Goal: Task Accomplishment & Management: Manage account settings

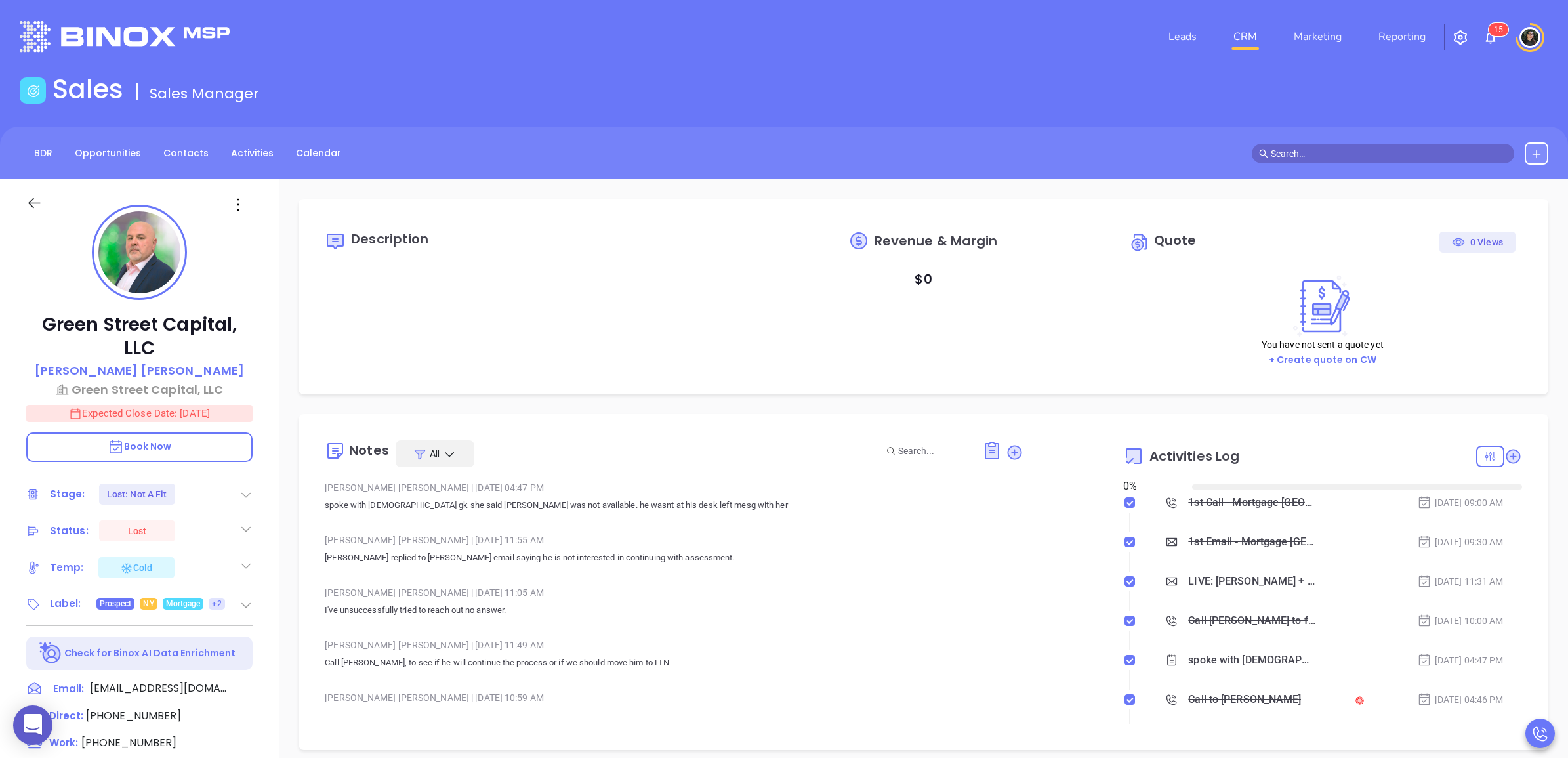
type input "[DATE]"
type input "[PERSON_NAME]"
click at [1246, 44] on link "CRM" at bounding box center [1246, 37] width 34 height 26
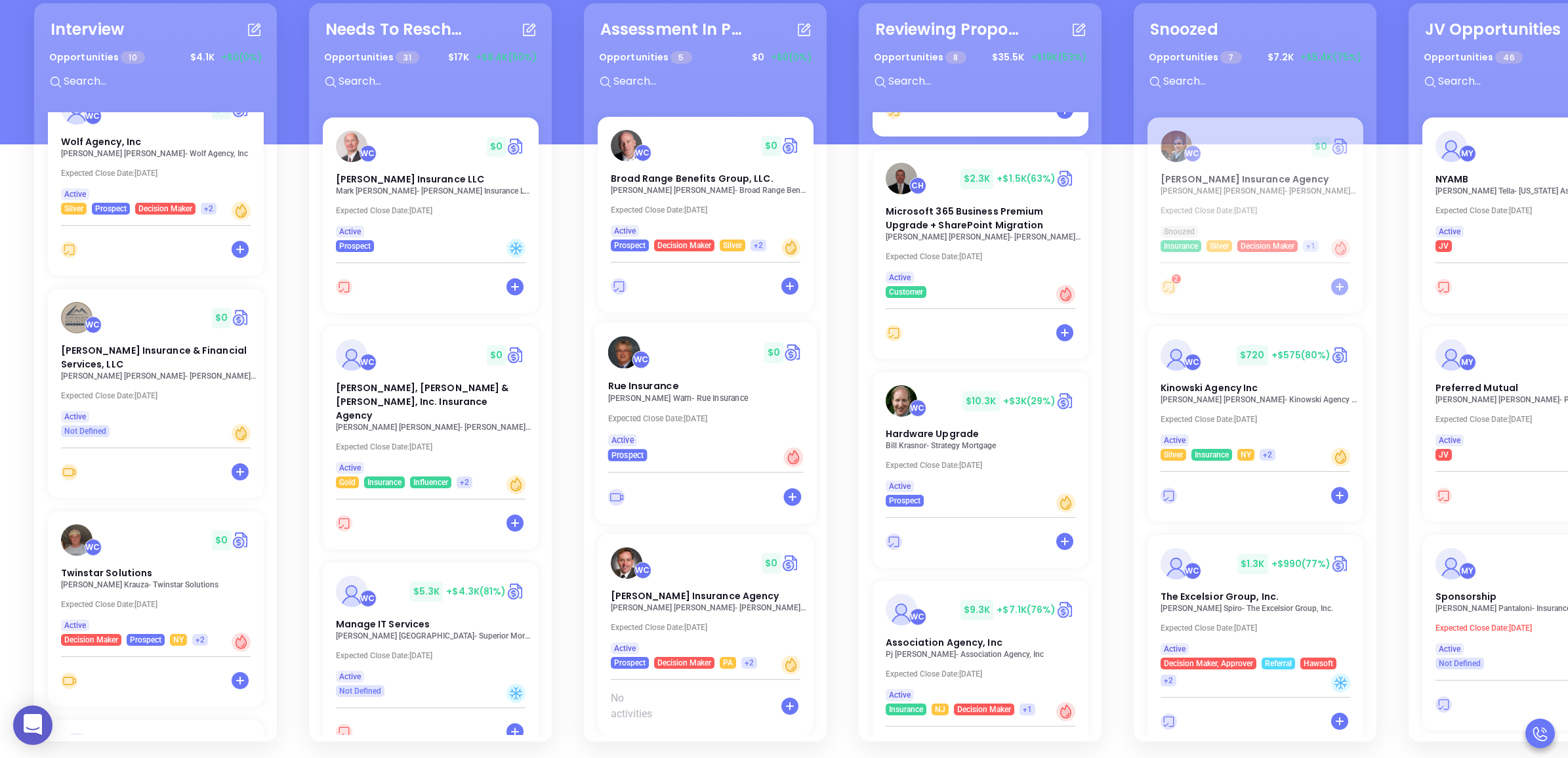
scroll to position [191, 0]
click at [683, 602] on p "Brad Lawton - Lawton Insurance Agency" at bounding box center [709, 606] width 203 height 9
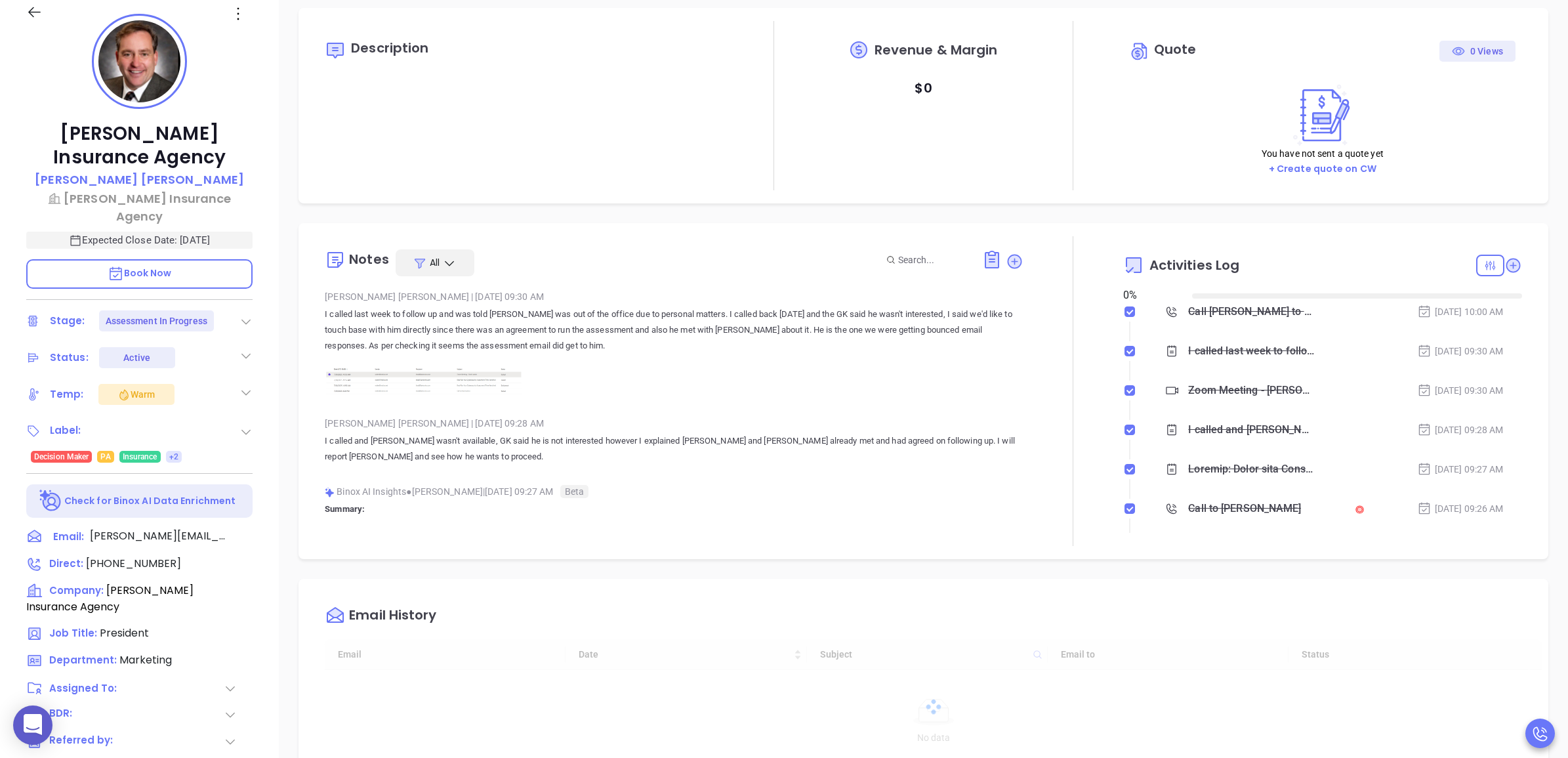
type input "[DATE]"
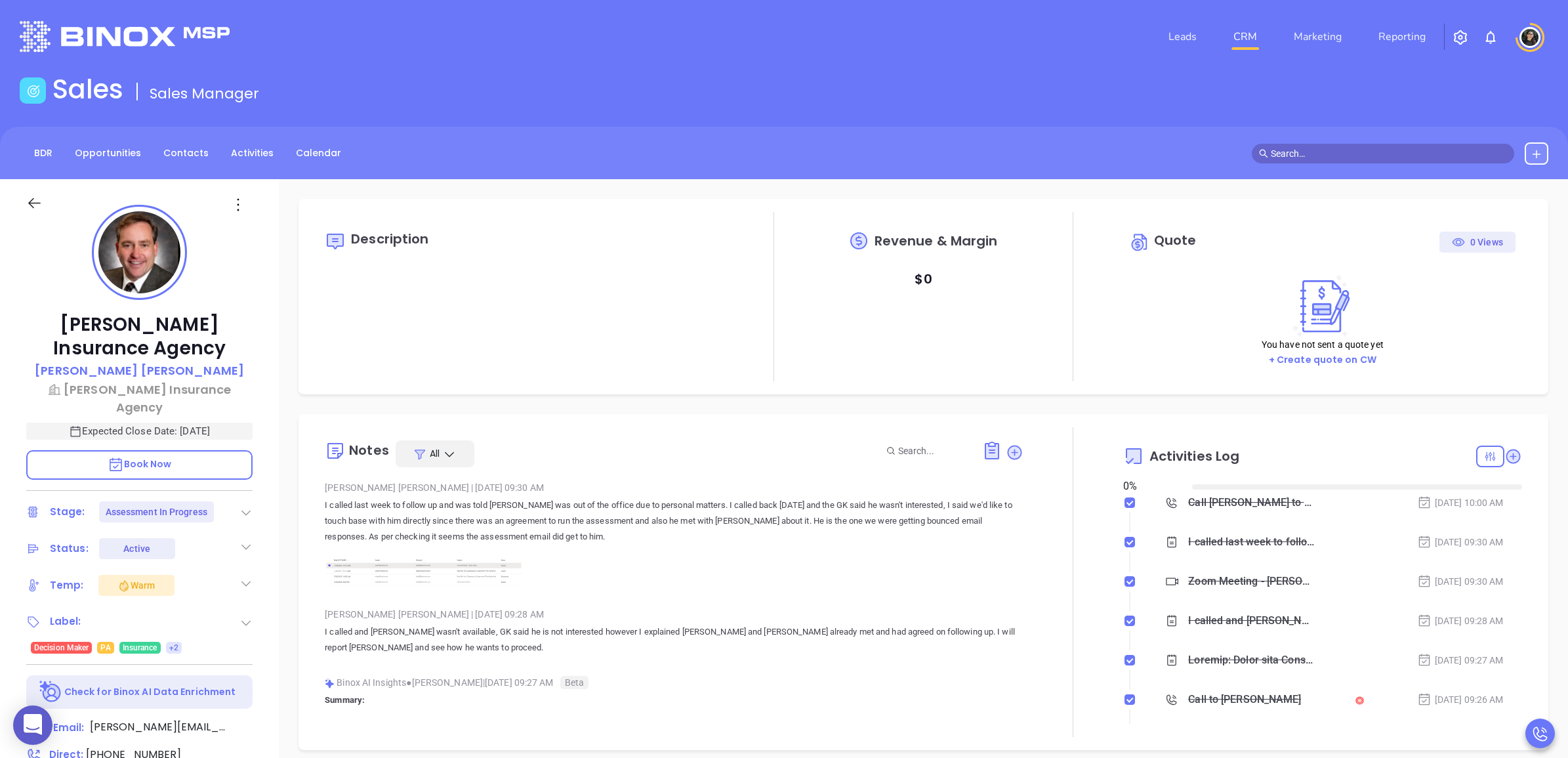
scroll to position [267, 0]
type input "[PERSON_NAME]"
click at [1256, 33] on link "CRM" at bounding box center [1246, 37] width 34 height 26
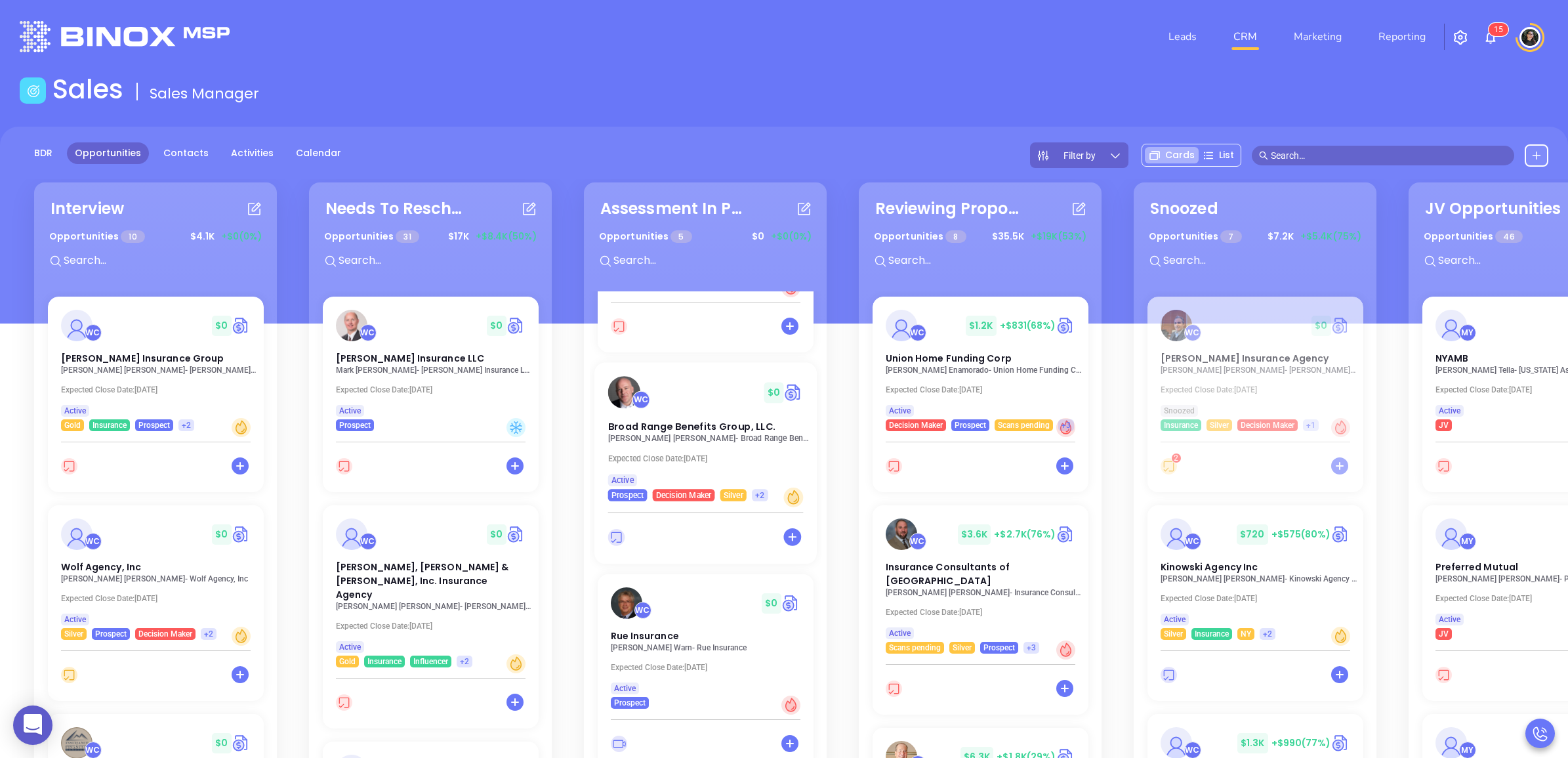
scroll to position [432, 0]
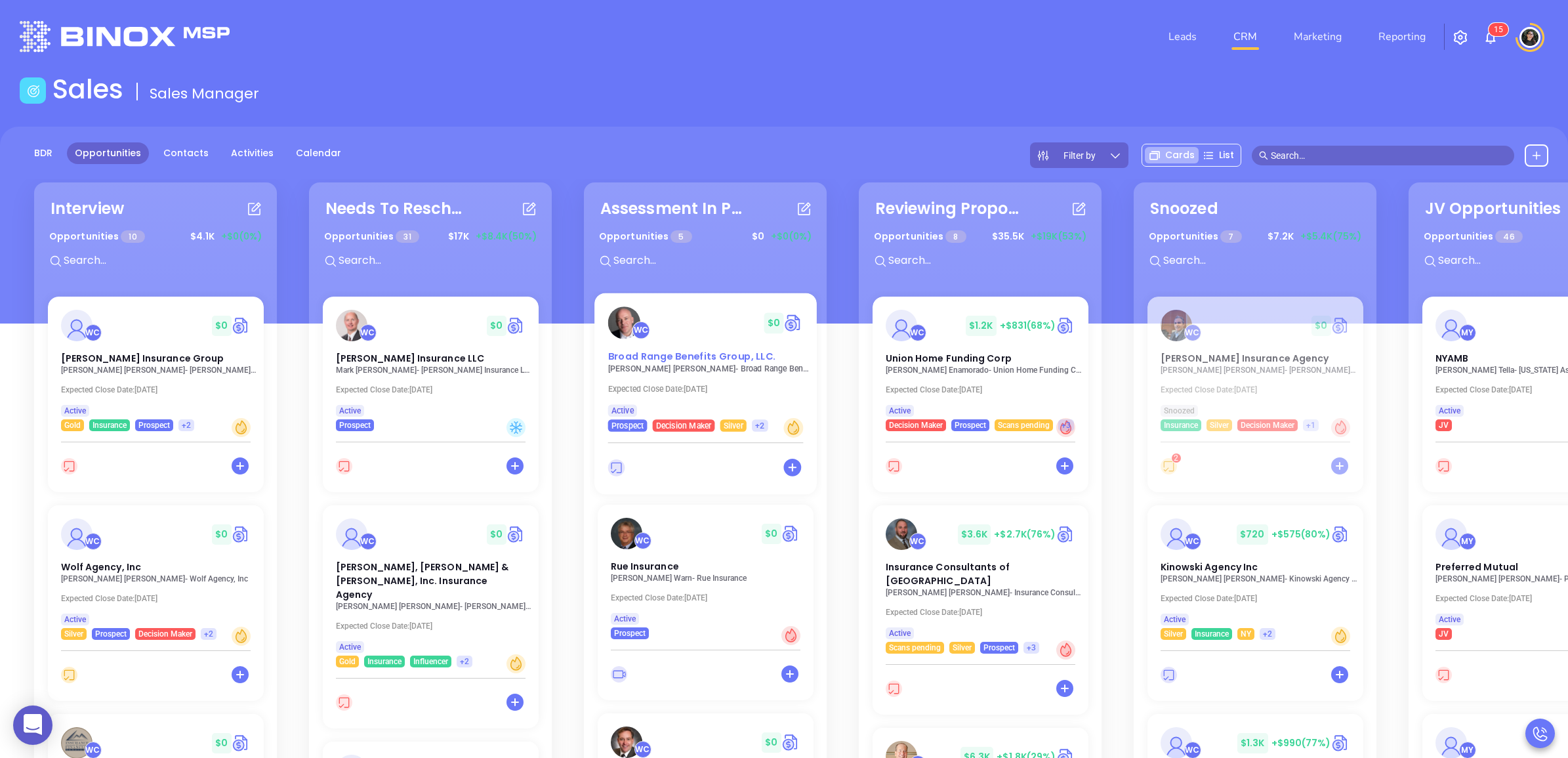
click at [714, 342] on div "WC $ 0 Broad Range Benefits Group, LLC." at bounding box center [705, 335] width 211 height 58
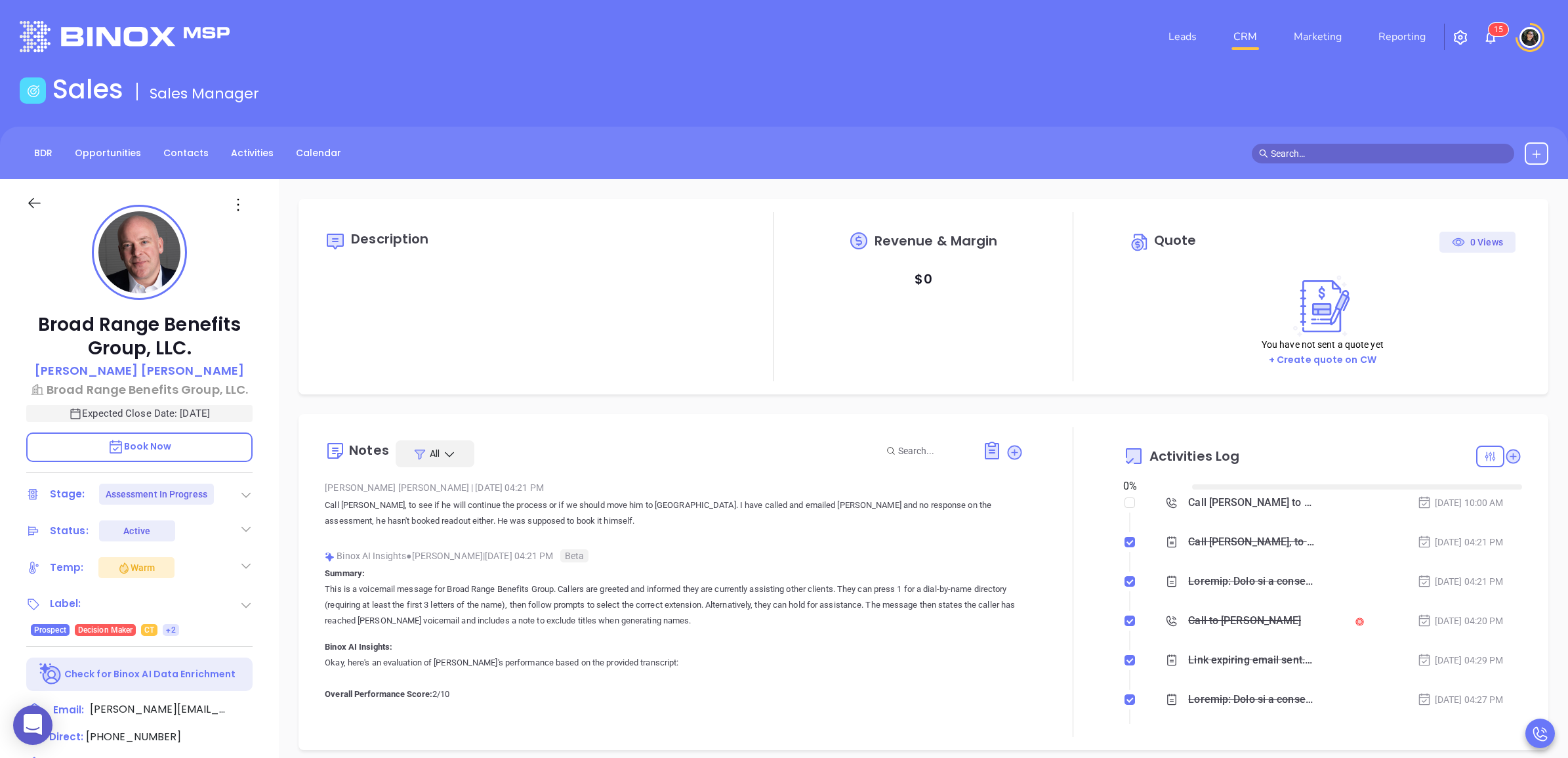
type input "[DATE]"
click at [252, 702] on icon at bounding box center [249, 709] width 15 height 15
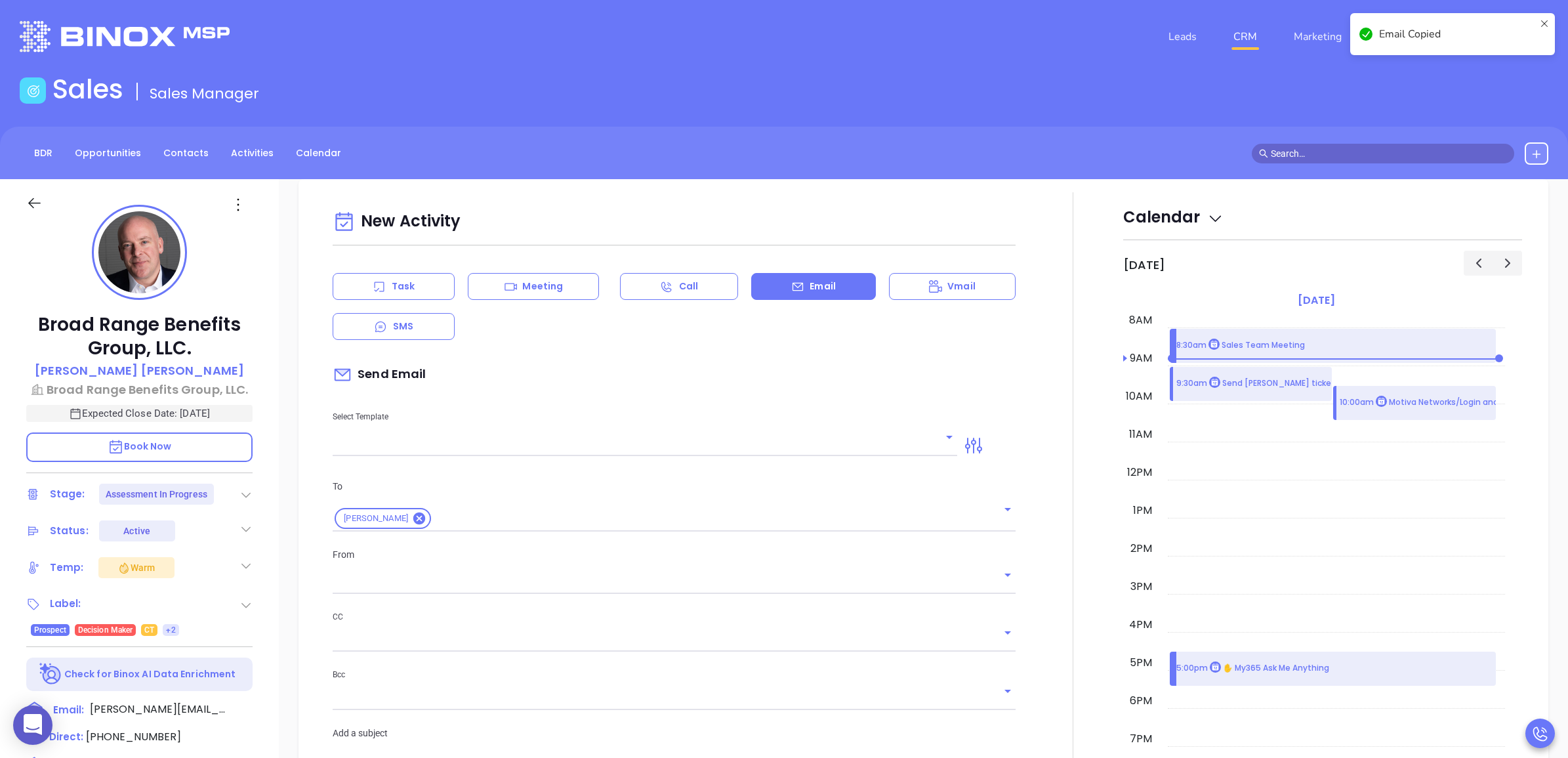
scroll to position [179, 0]
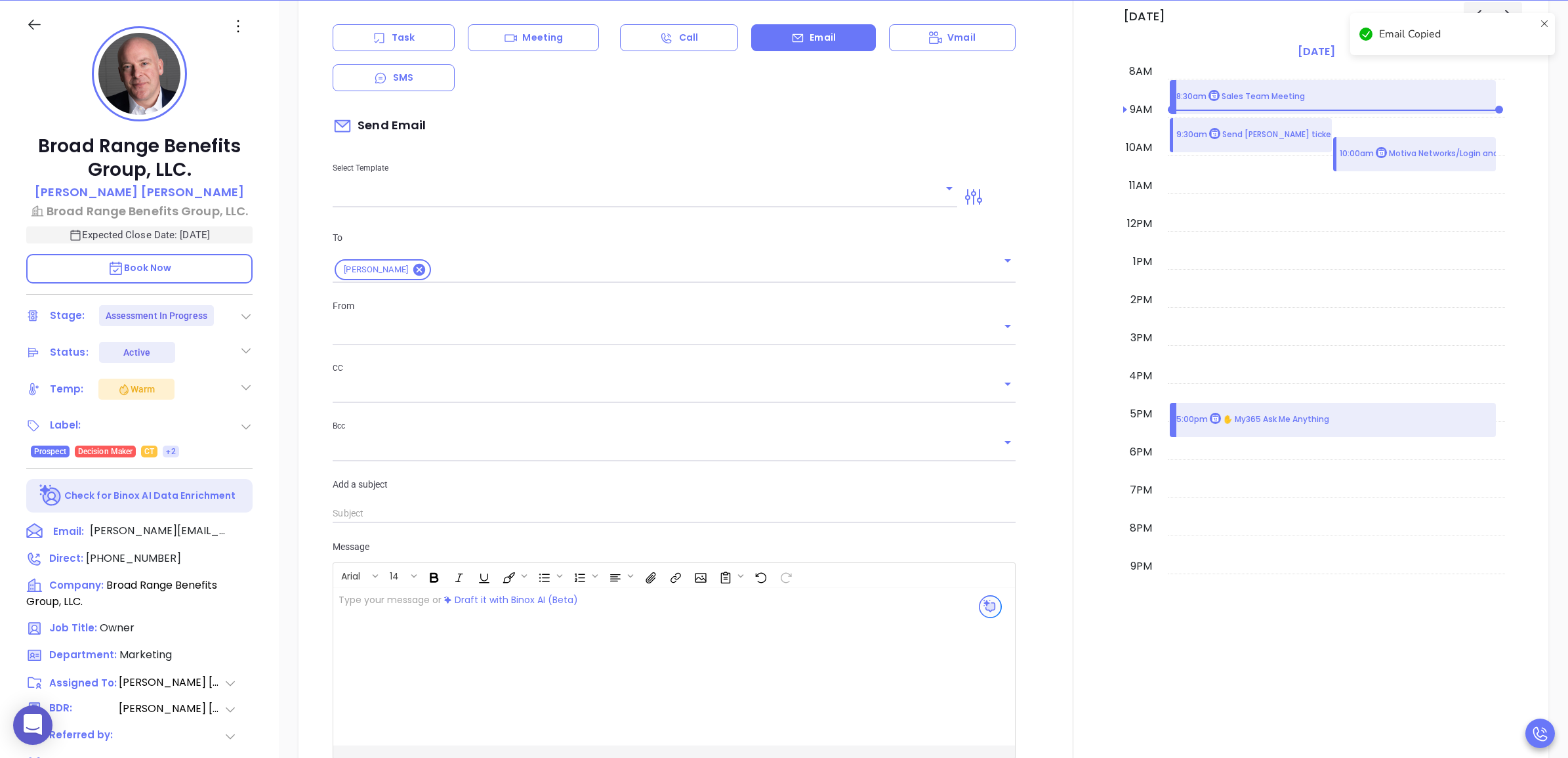
type input "[PERSON_NAME]"
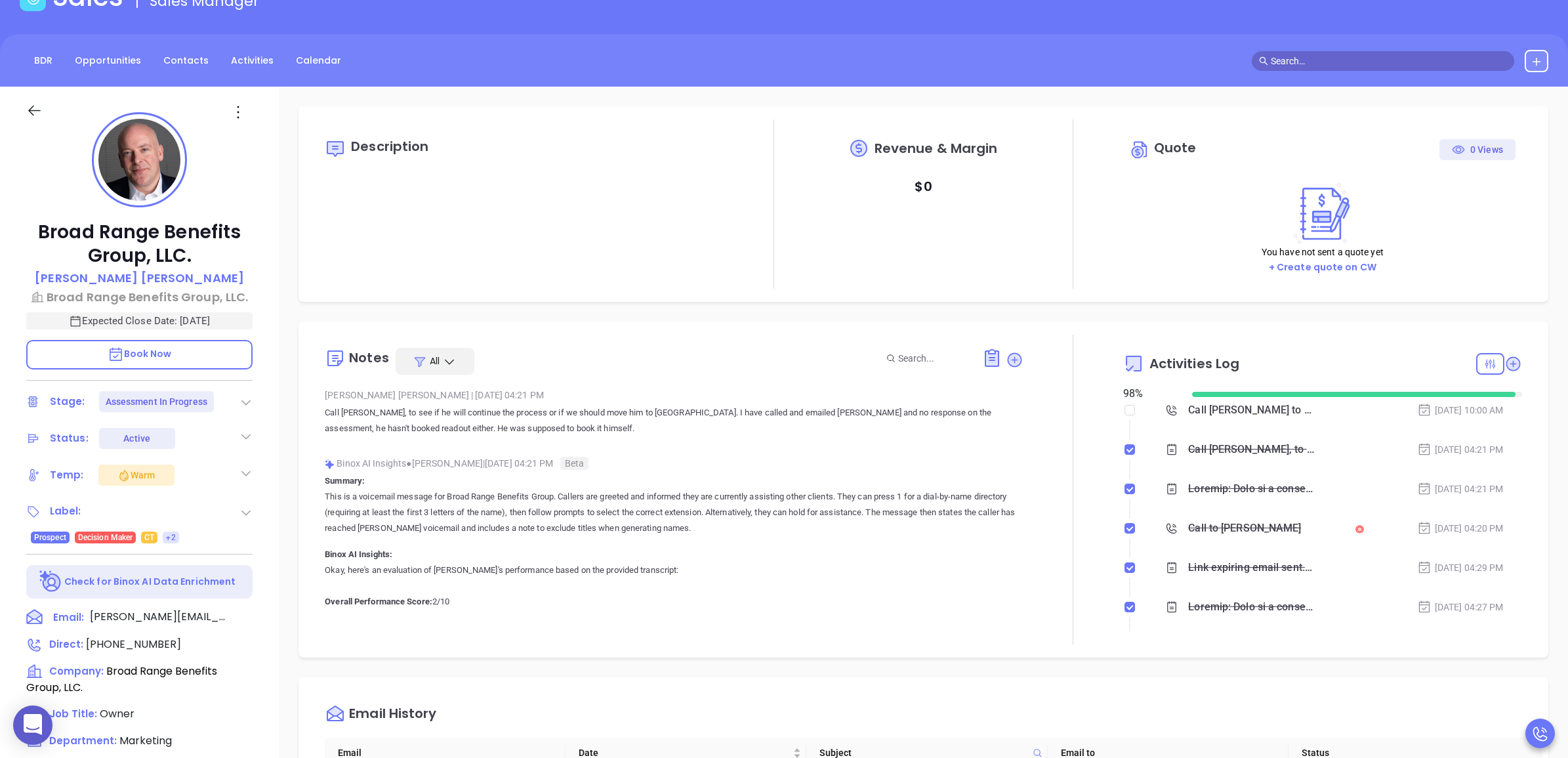
scroll to position [0, 0]
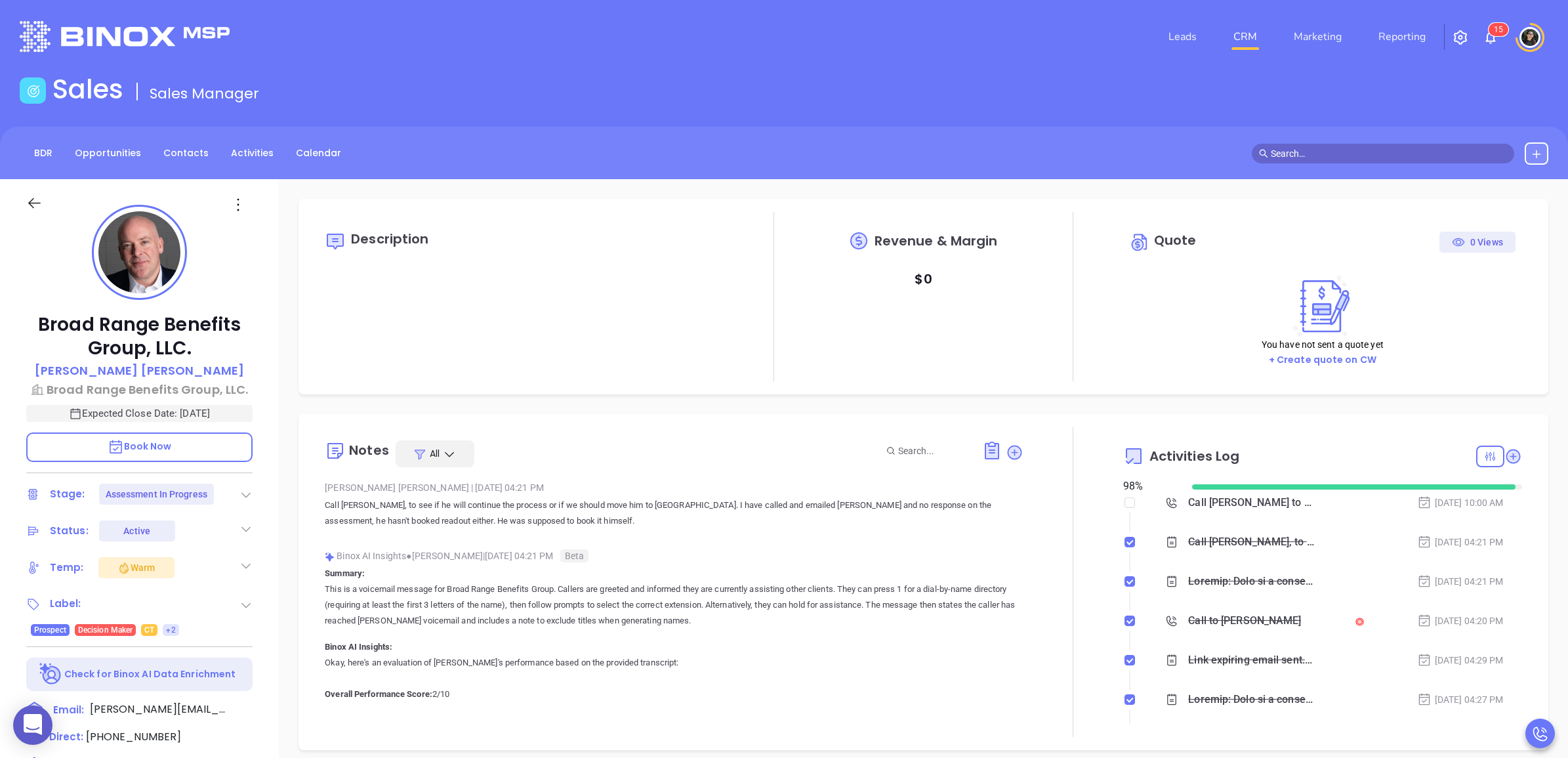
click at [1251, 506] on div "Call Alex to Follow up on Assessment - Alex Horton" at bounding box center [1251, 502] width 127 height 19
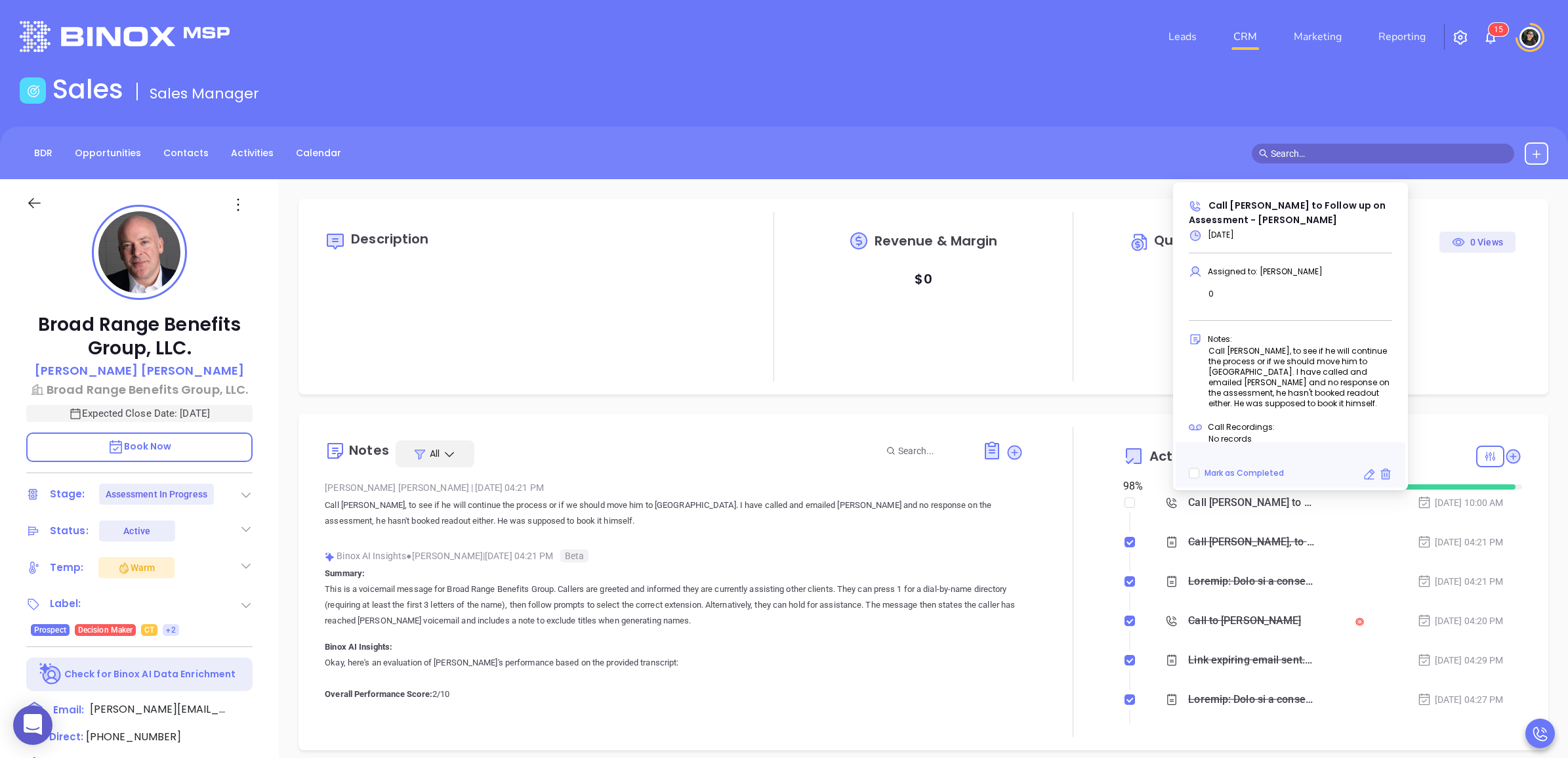
click at [992, 85] on div "Sales Sales Manager" at bounding box center [784, 92] width 1544 height 37
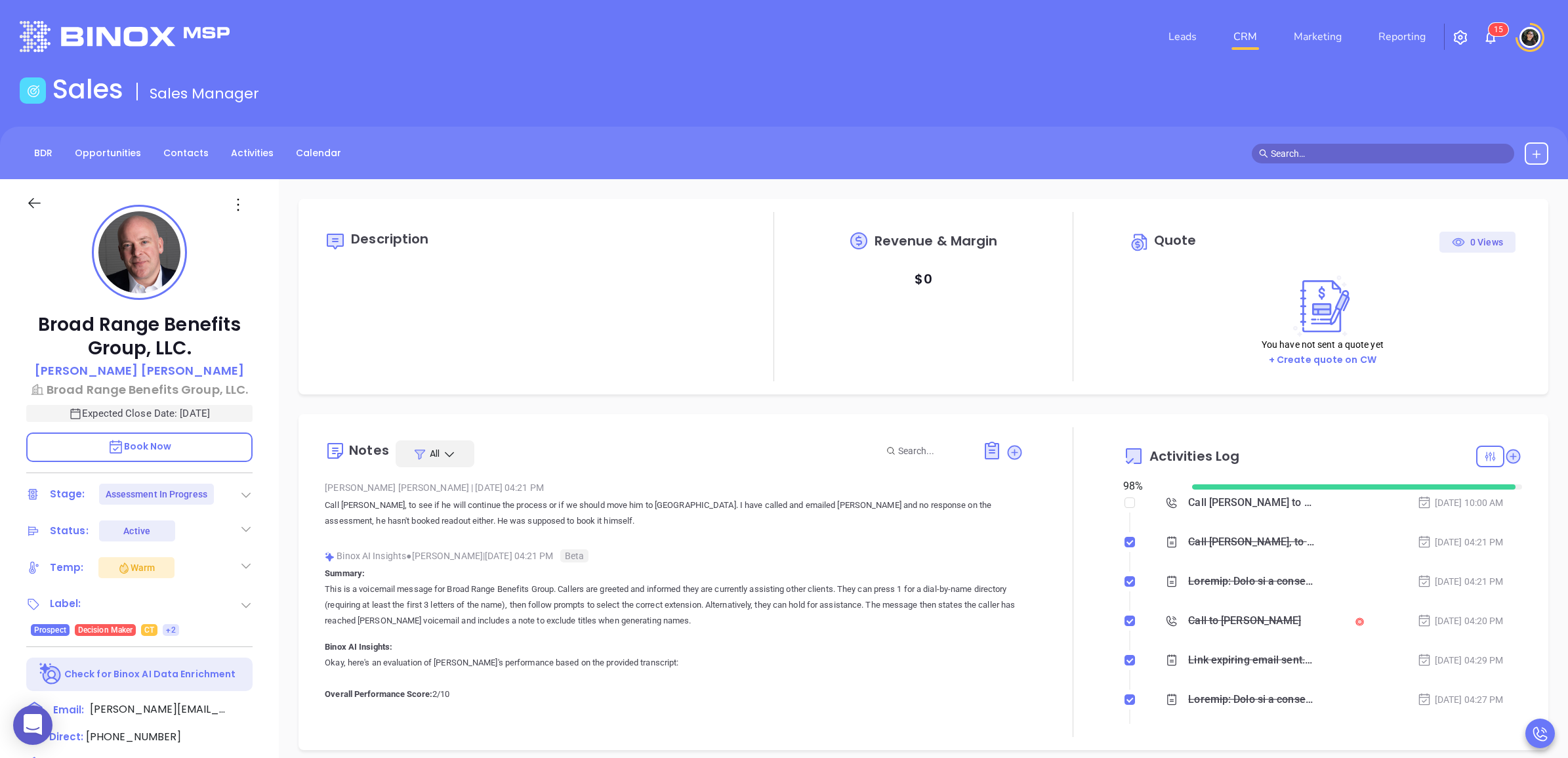
click at [1242, 30] on link "CRM" at bounding box center [1246, 37] width 34 height 26
type input "[DATE]"
type input "[PERSON_NAME]"
click at [1112, 123] on main "Sales Sales Manager BDR Opportunities Contacts Activities Calendar Call Now Cal…" at bounding box center [784, 601] width 1568 height 1053
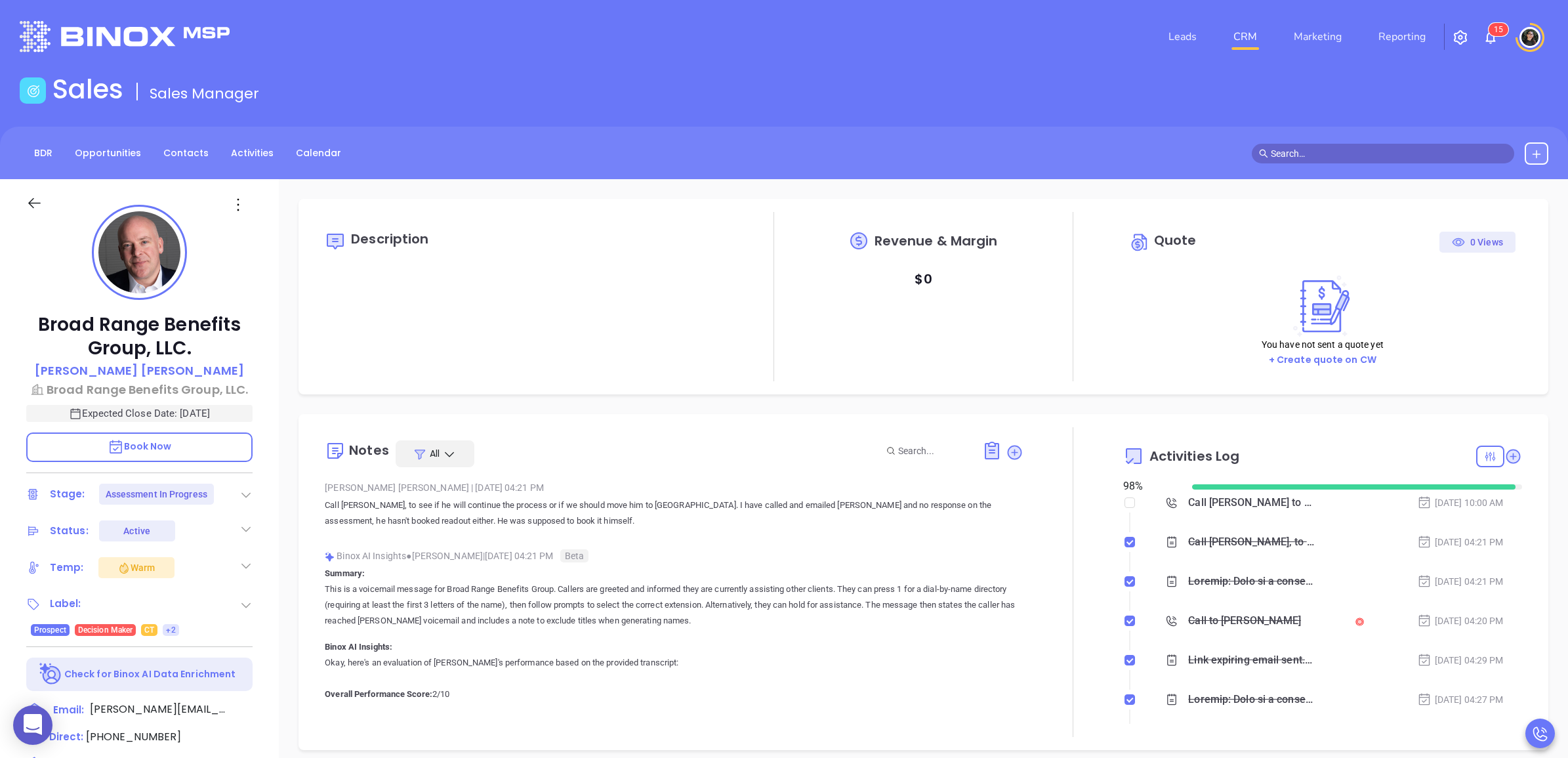
click at [1176, 170] on div "BDR Opportunities Contacts Activities Calendar" at bounding box center [784, 153] width 1568 height 53
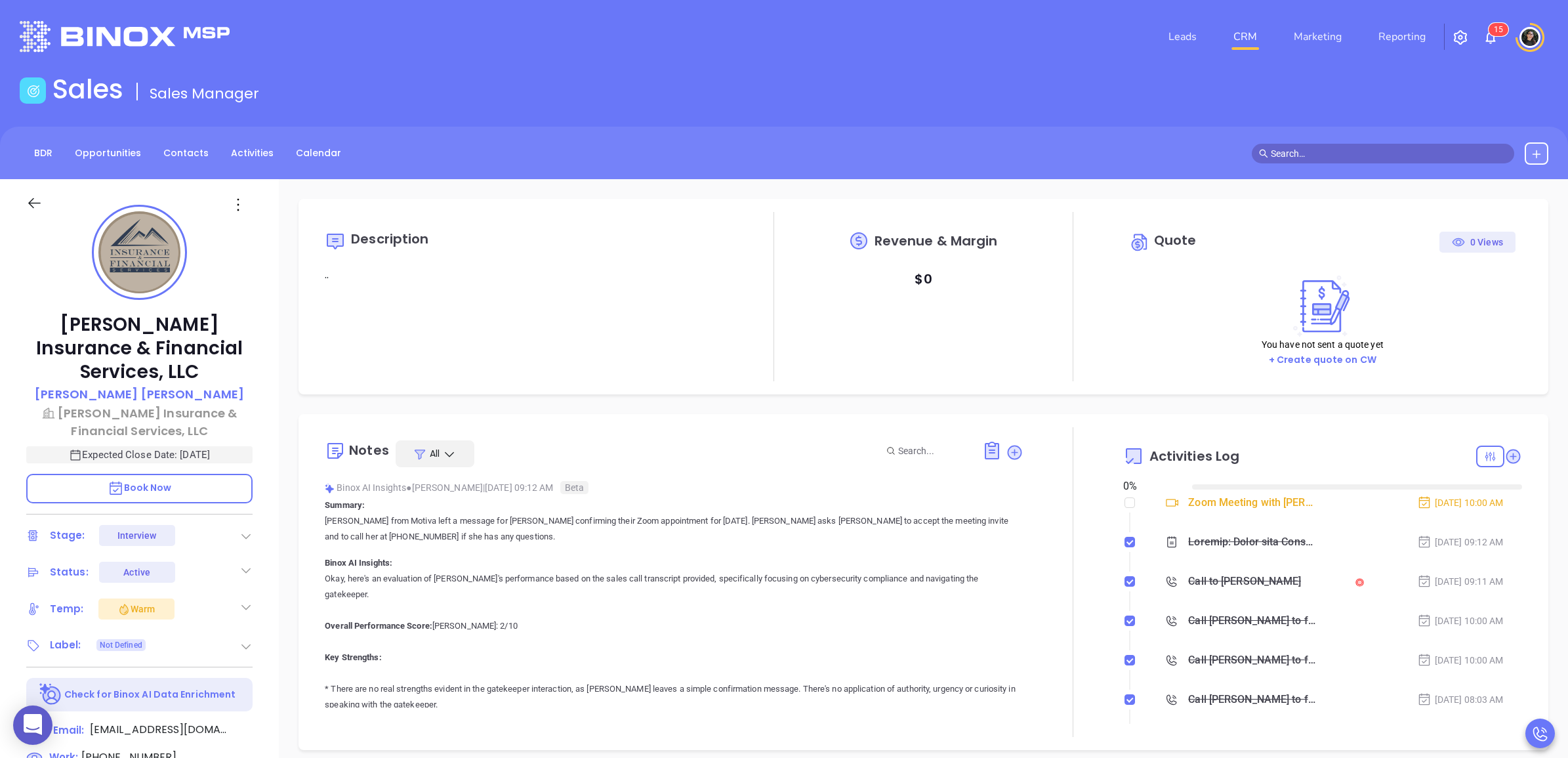
type input "[DATE]"
type input "[PERSON_NAME]"
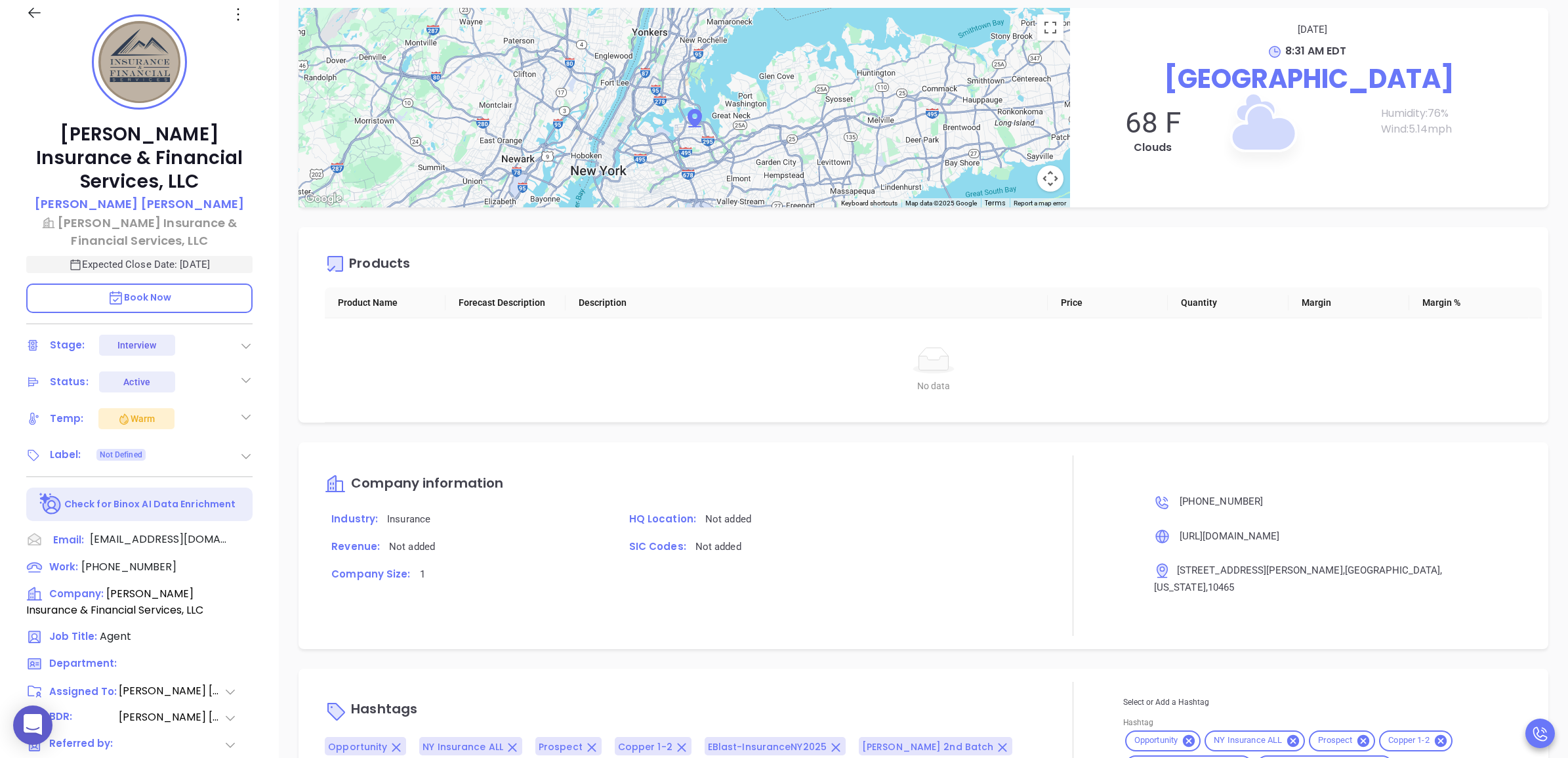
scroll to position [368, 0]
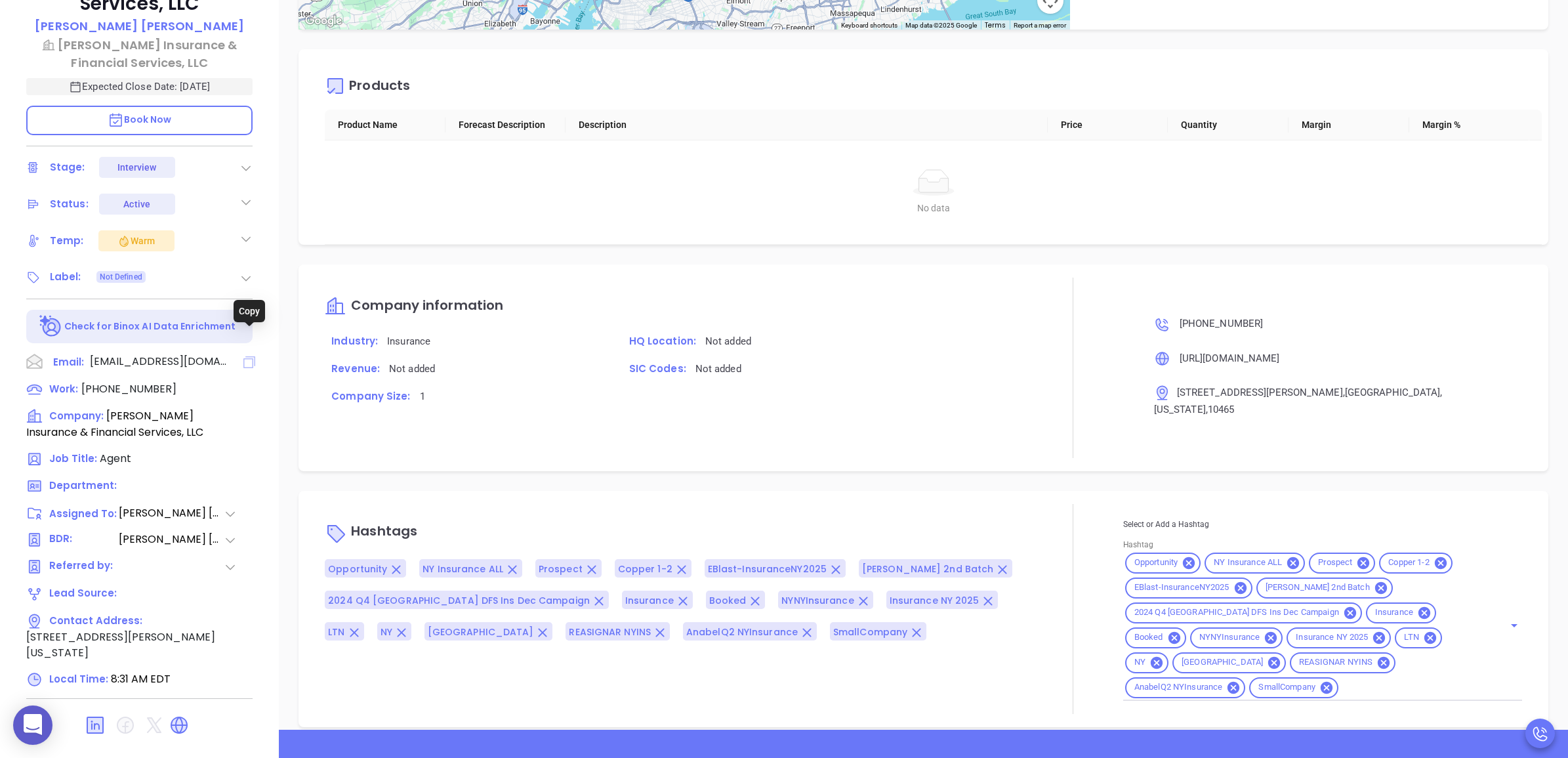
click at [255, 356] on icon at bounding box center [249, 362] width 12 height 12
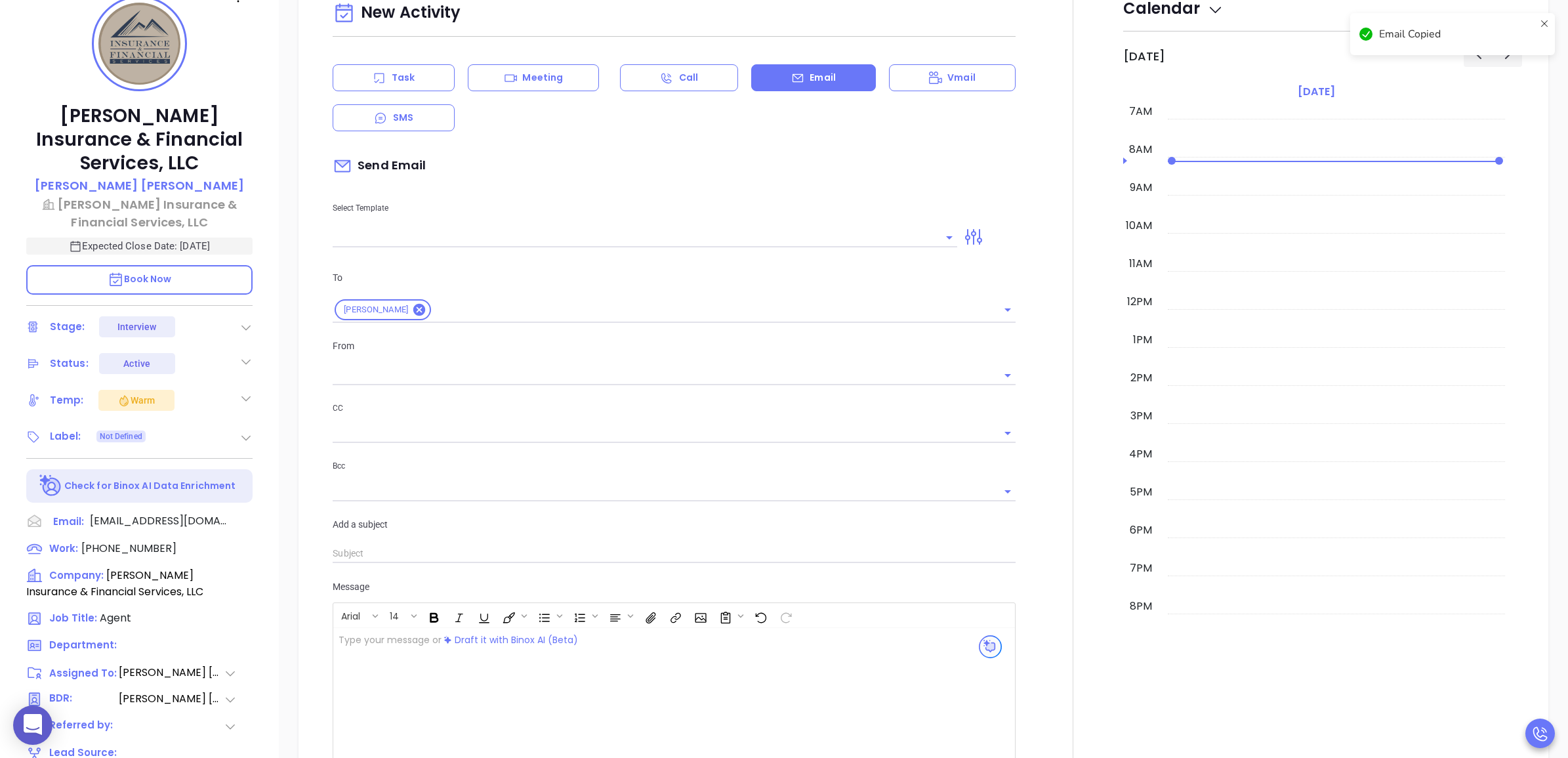
scroll to position [179, 0]
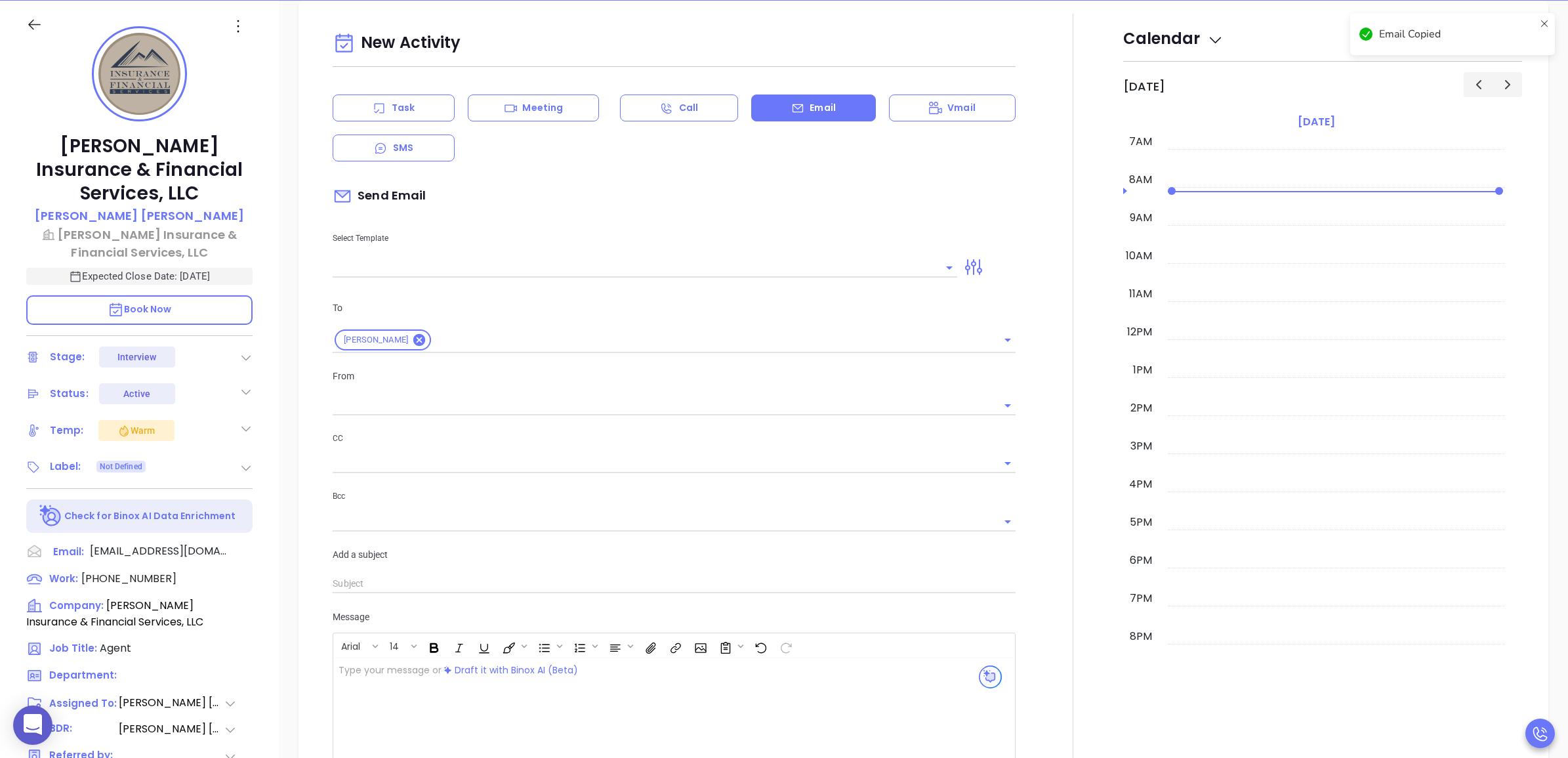
type input "[PERSON_NAME]"
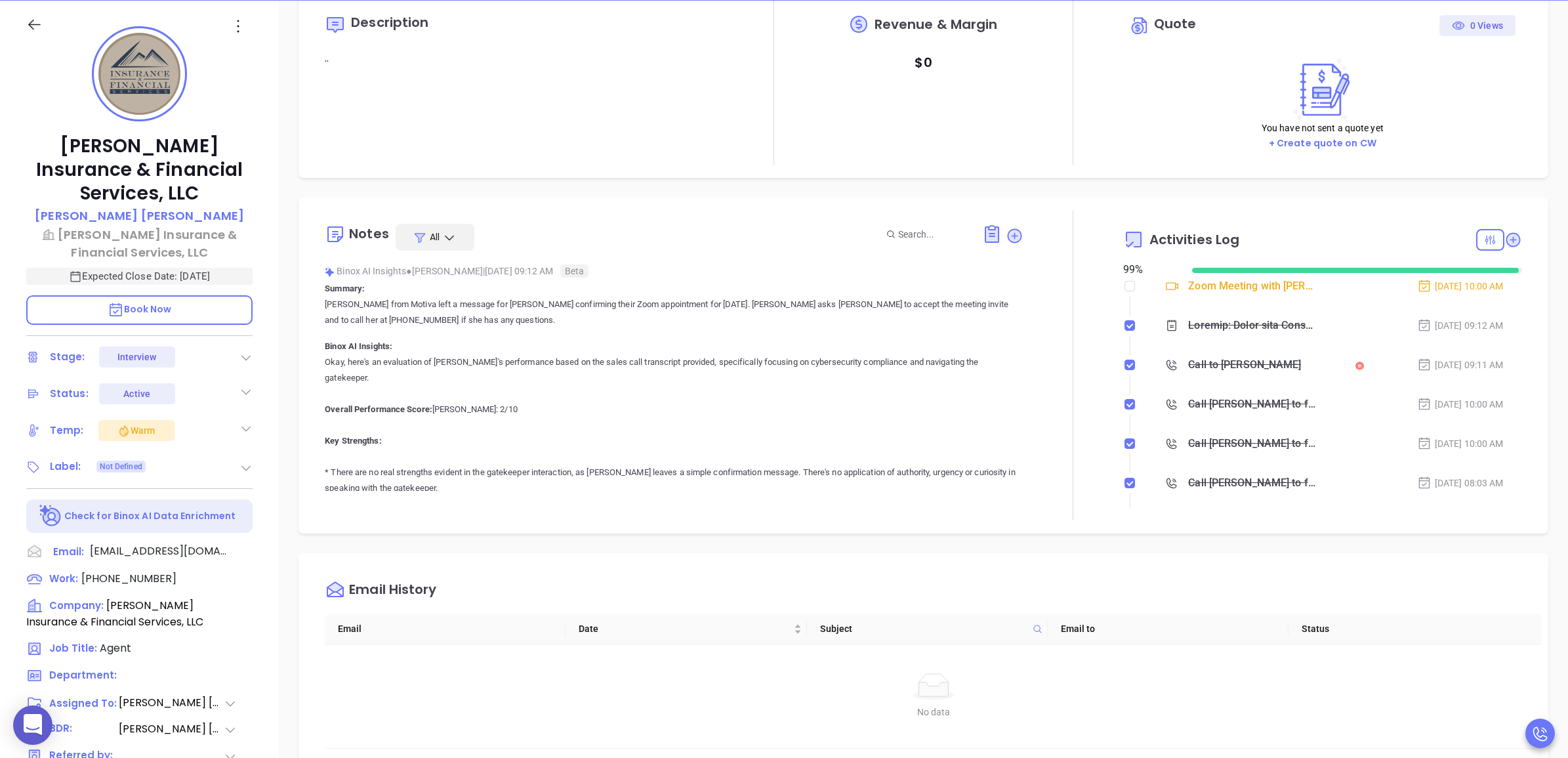
scroll to position [0, 0]
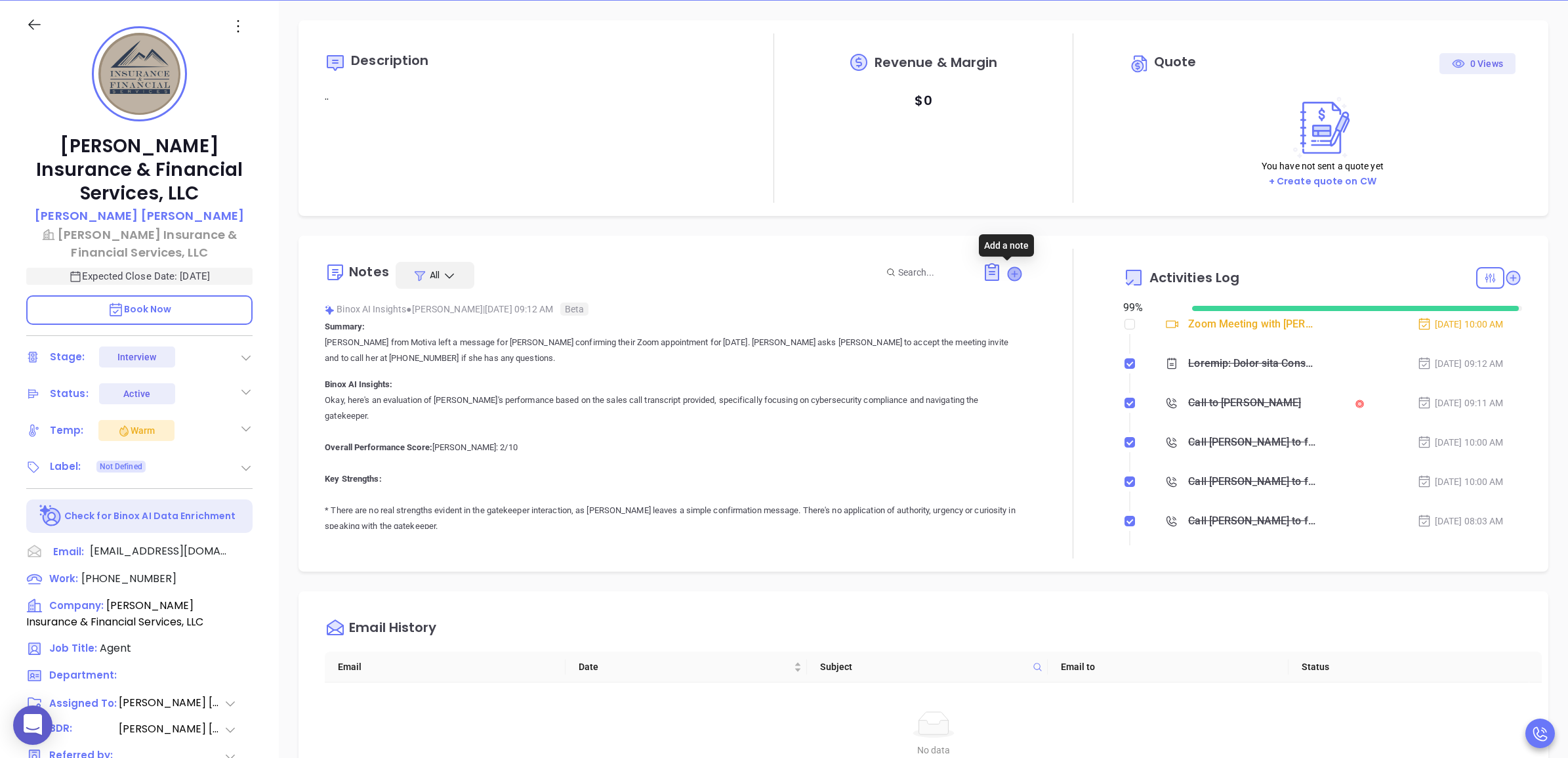
click at [1010, 270] on icon at bounding box center [1014, 273] width 13 height 13
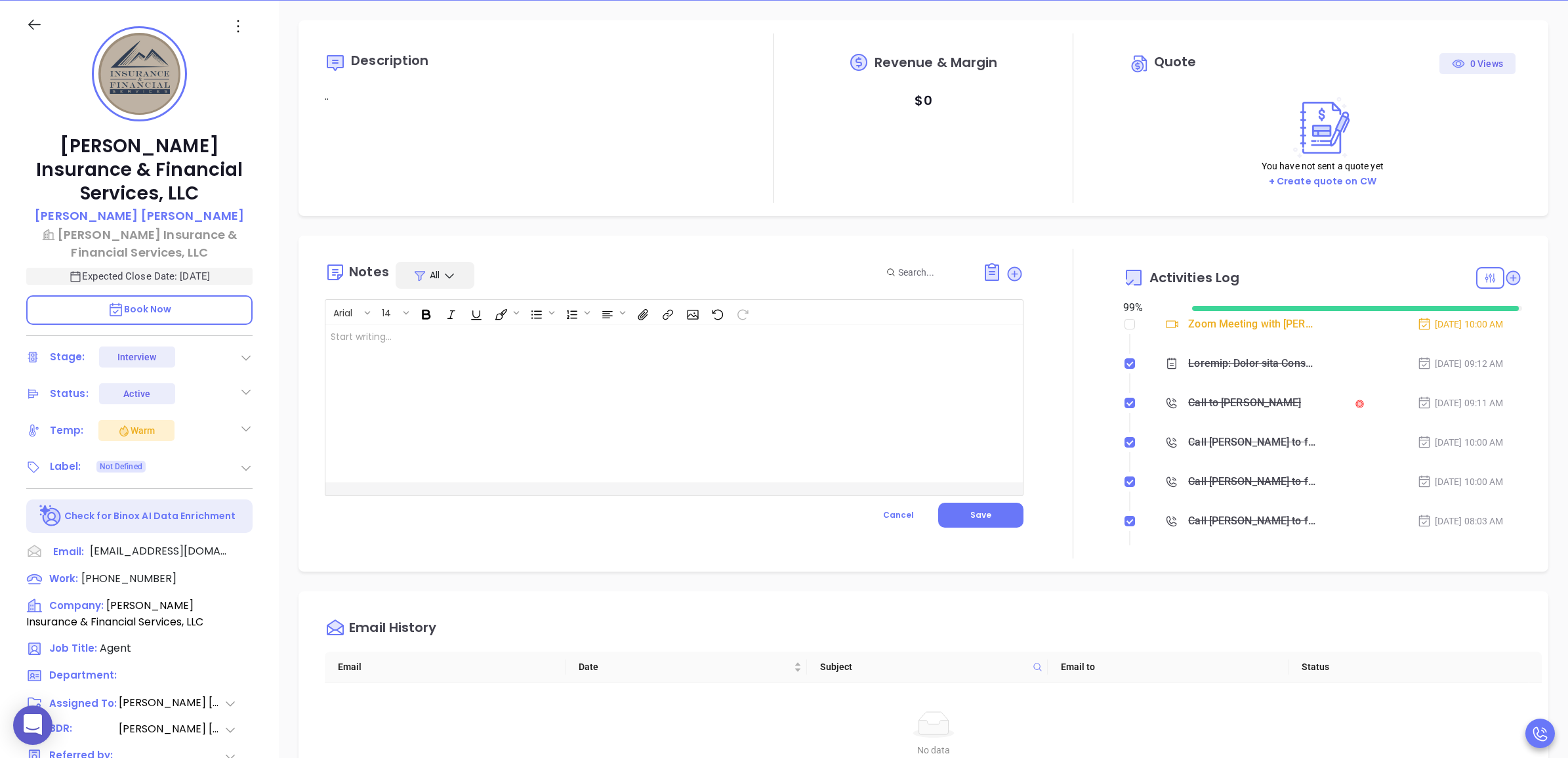
click at [893, 374] on div at bounding box center [649, 403] width 648 height 157
click at [980, 512] on span "Save" at bounding box center [981, 515] width 21 height 11
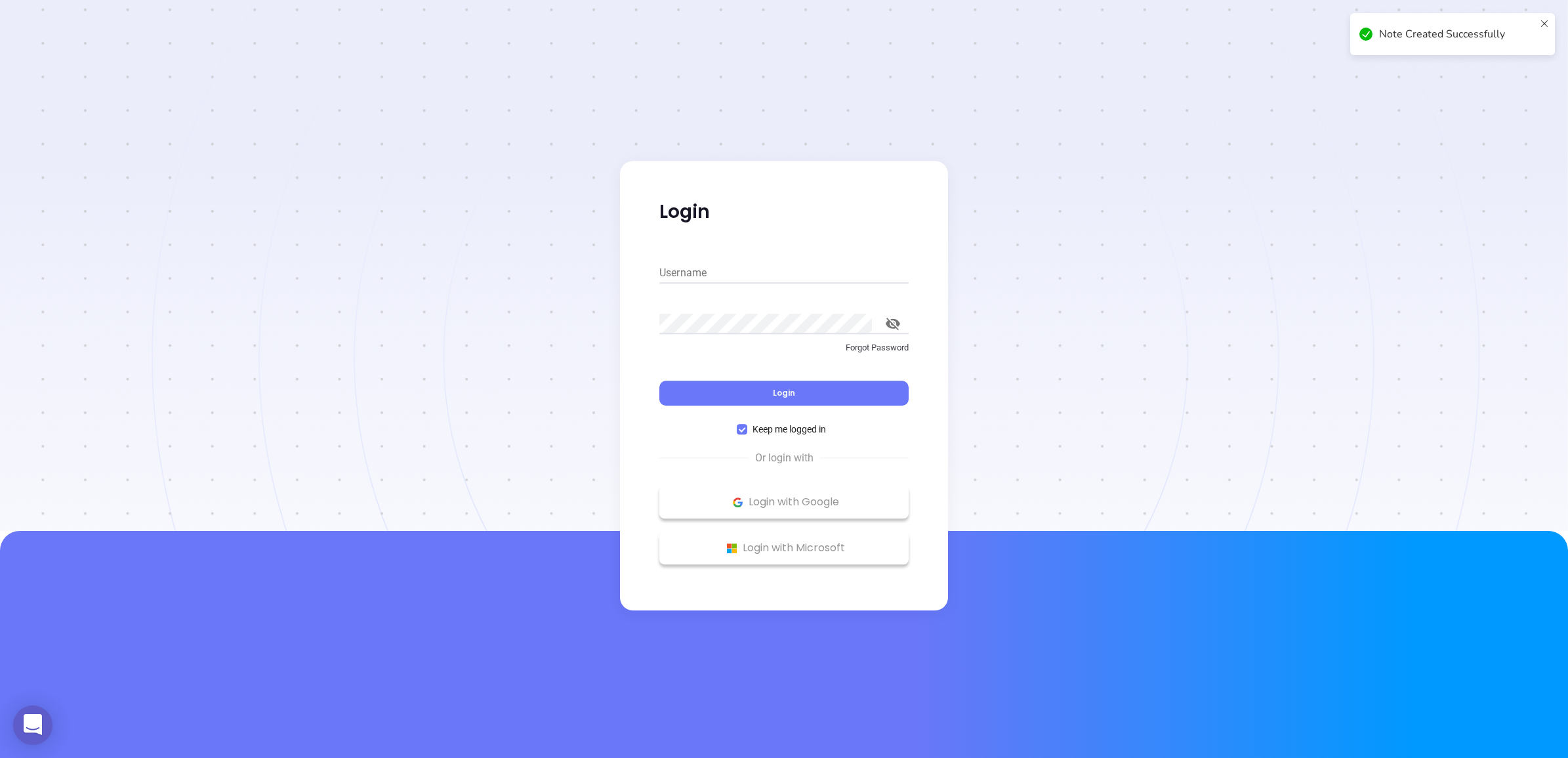
type input "[PERSON_NAME][EMAIL_ADDRESS][DOMAIN_NAME]"
click at [898, 392] on button "Login" at bounding box center [784, 393] width 249 height 25
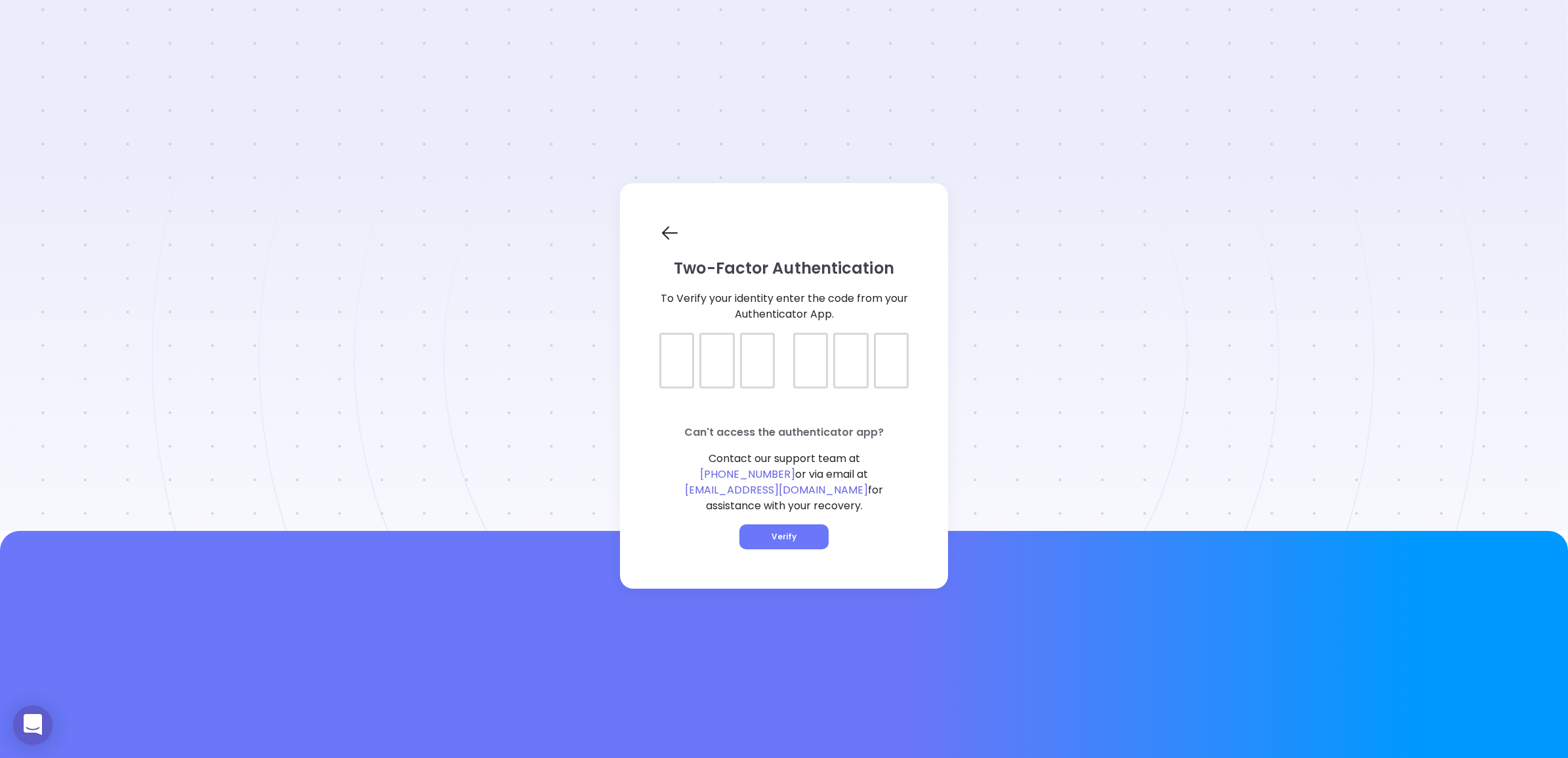
click at [666, 382] on div at bounding box center [677, 360] width 35 height 56
type input "632561"
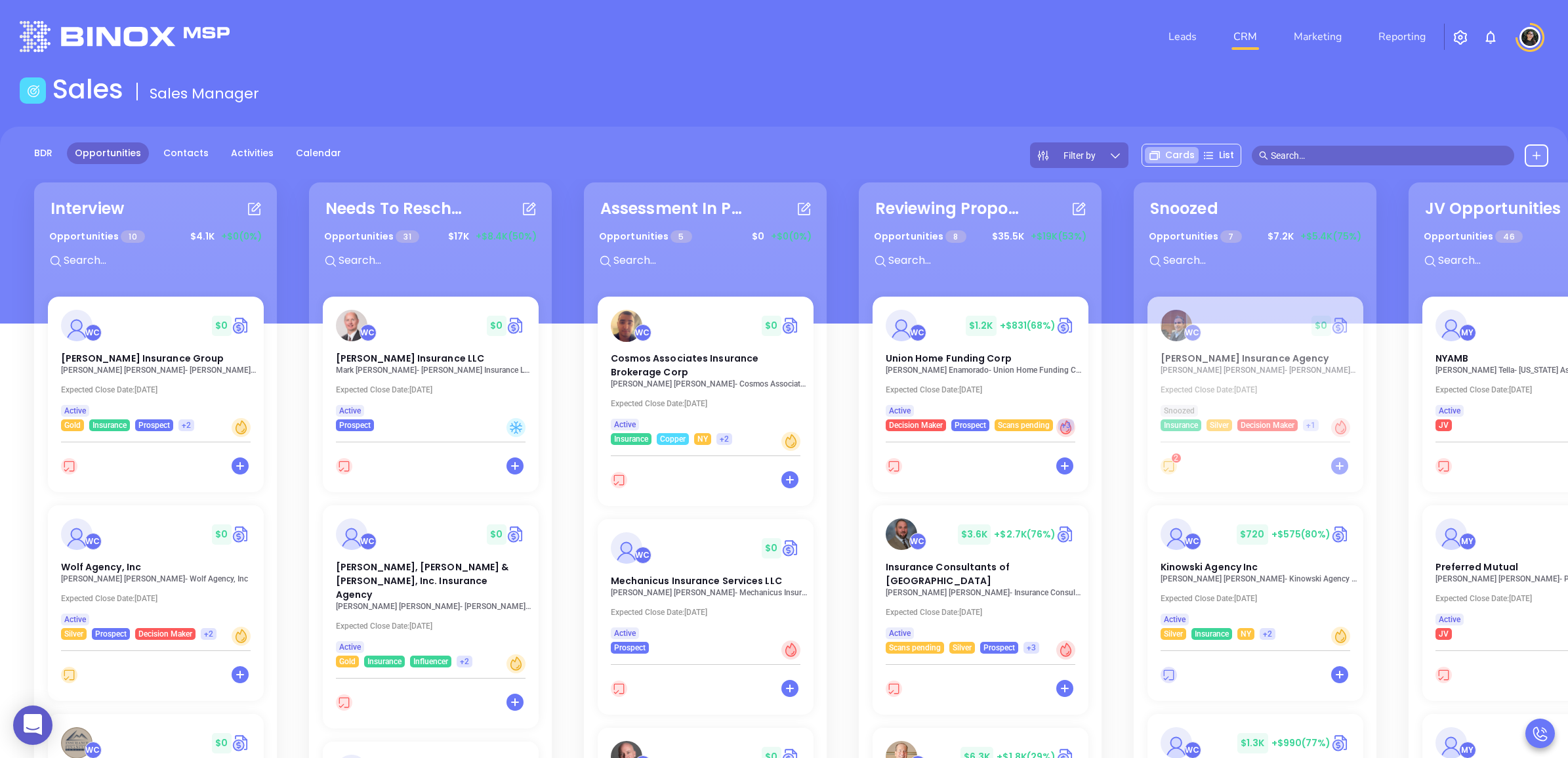
click at [1335, 159] on input "text" at bounding box center [1389, 156] width 236 height 15
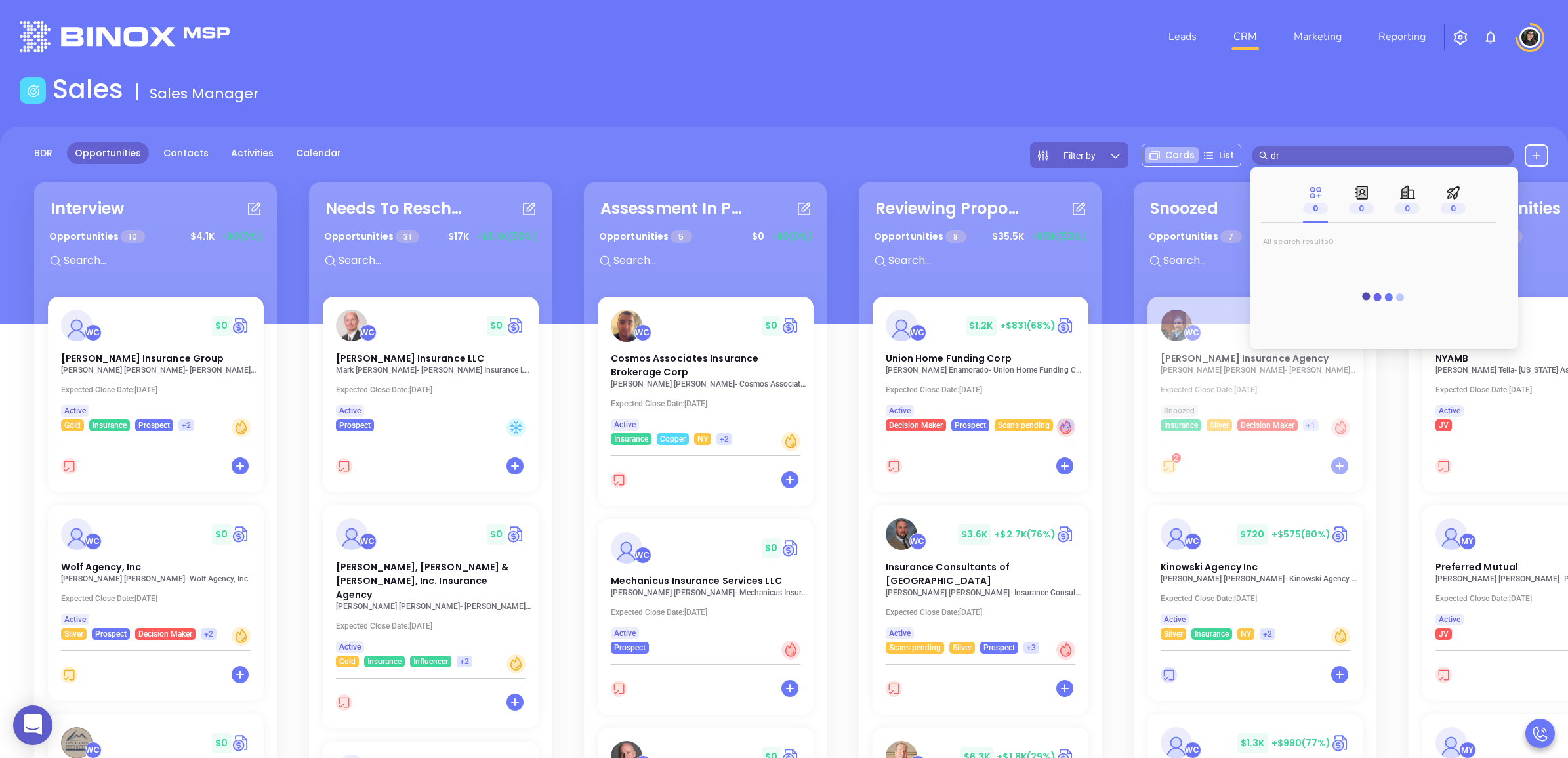
type input "d"
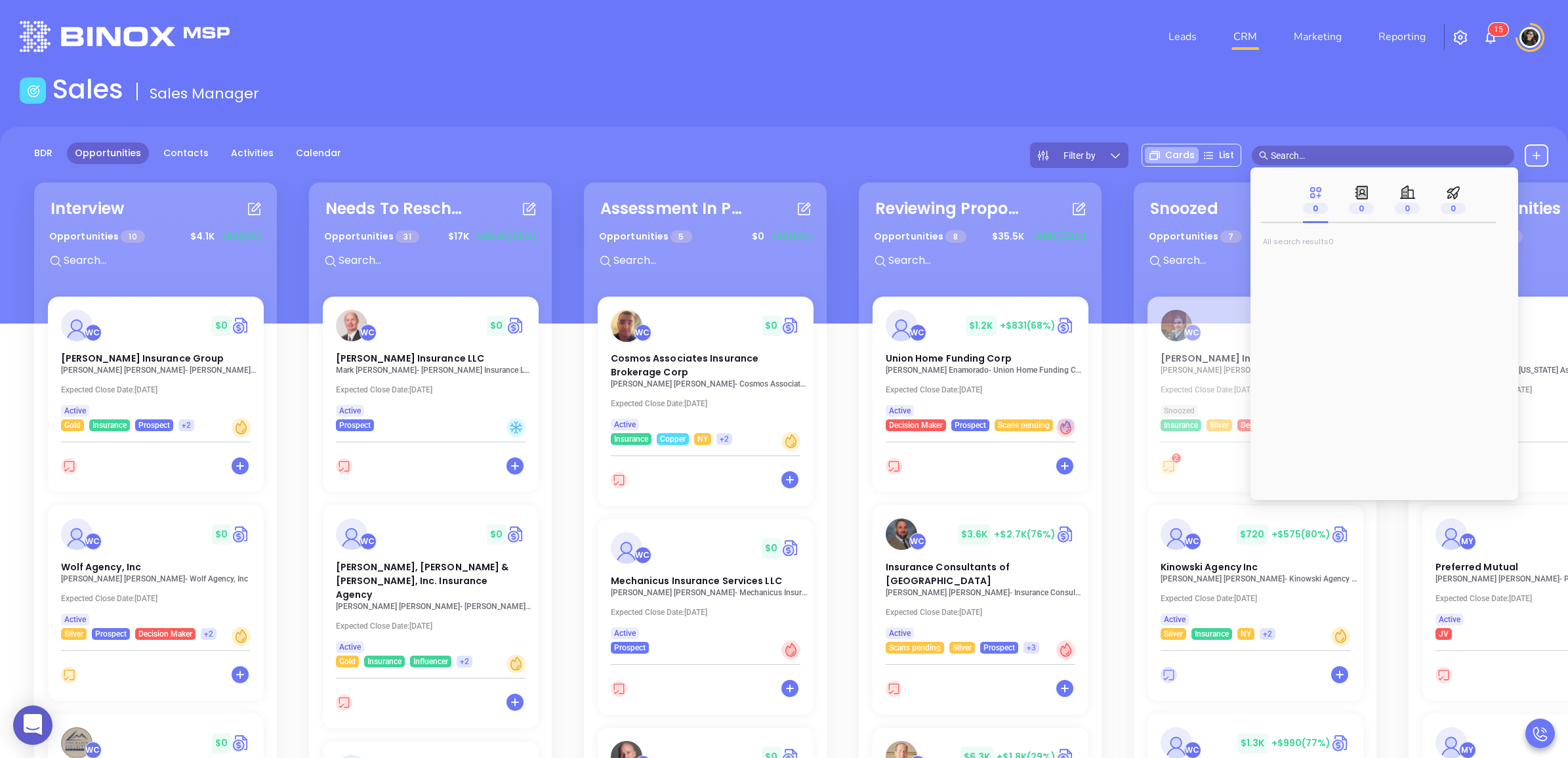
click at [1321, 98] on div "Sales Sales Manager" at bounding box center [784, 92] width 1544 height 37
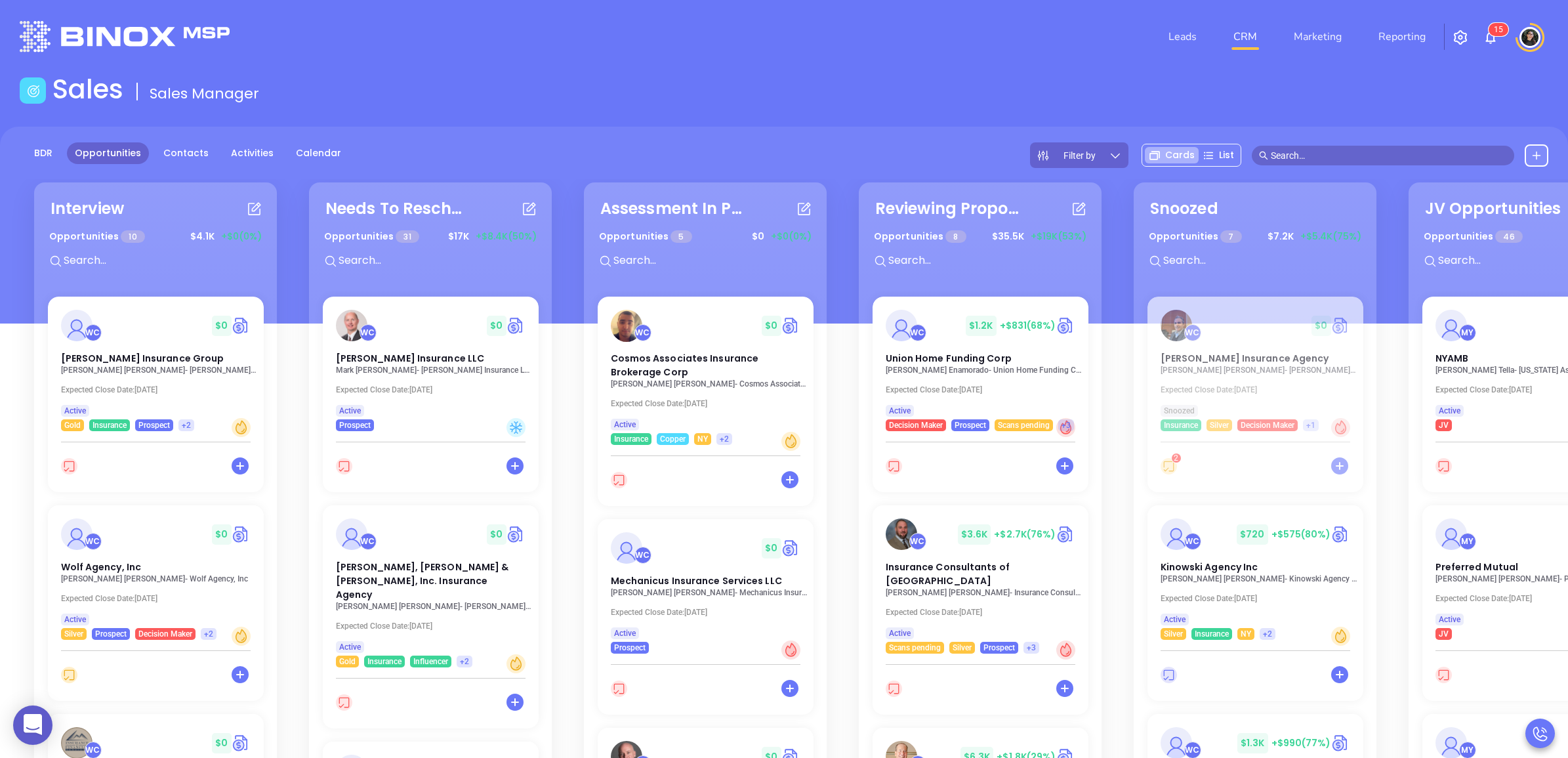
click at [1169, 74] on div "Sales Sales Manager" at bounding box center [784, 92] width 1544 height 37
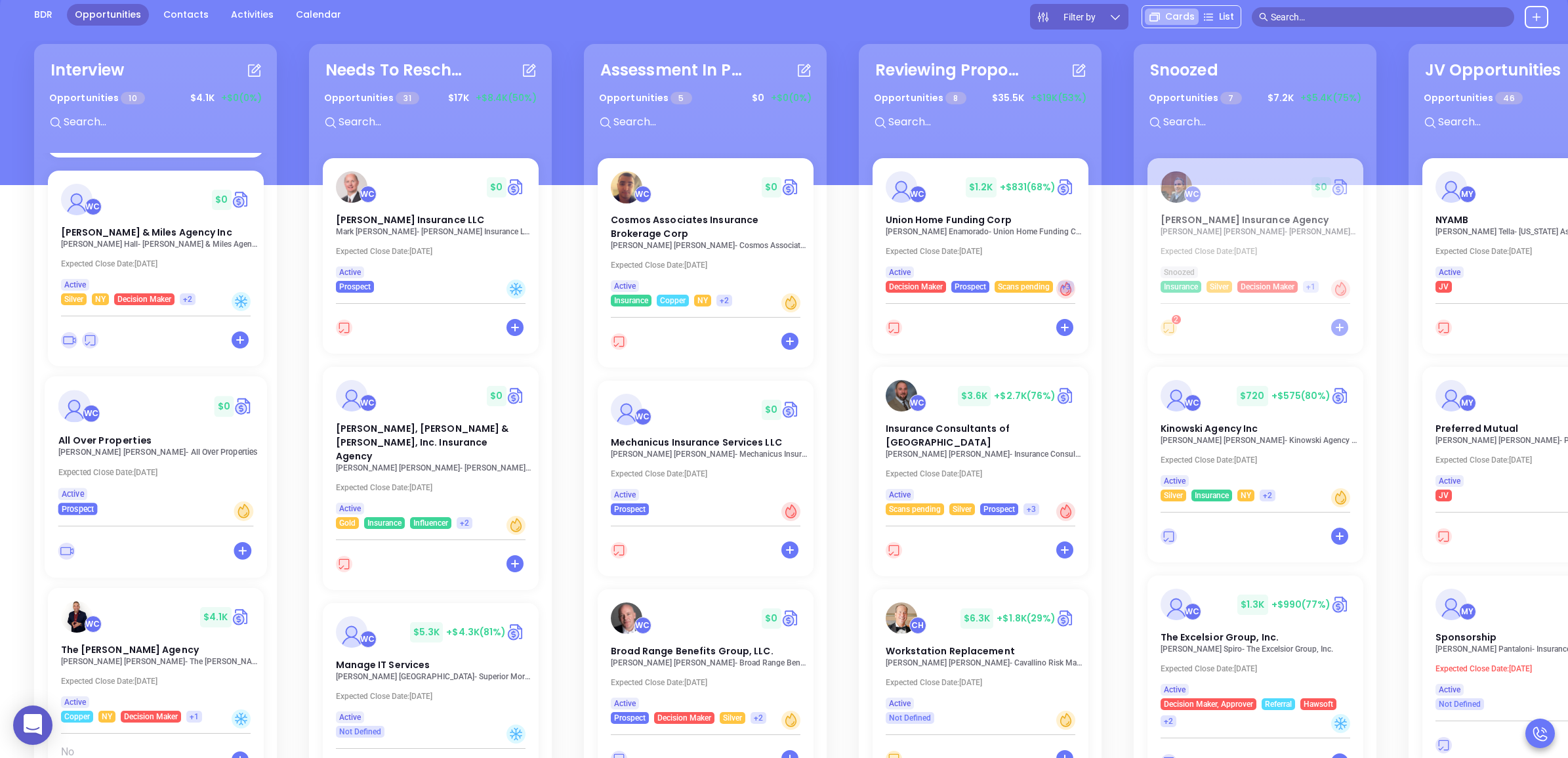
scroll to position [191, 0]
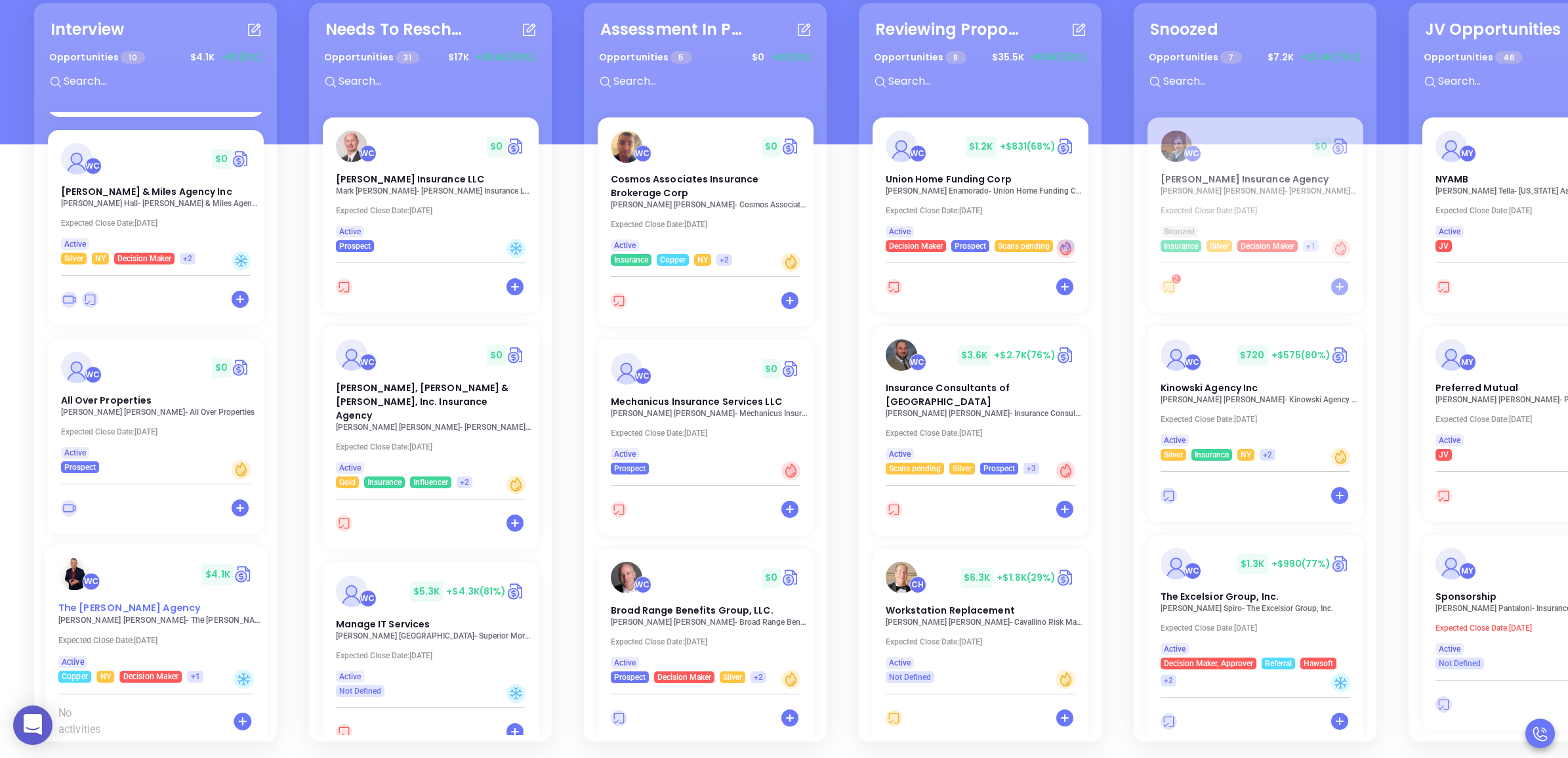
click at [118, 601] on span "The [PERSON_NAME] Agency" at bounding box center [128, 608] width 142 height 14
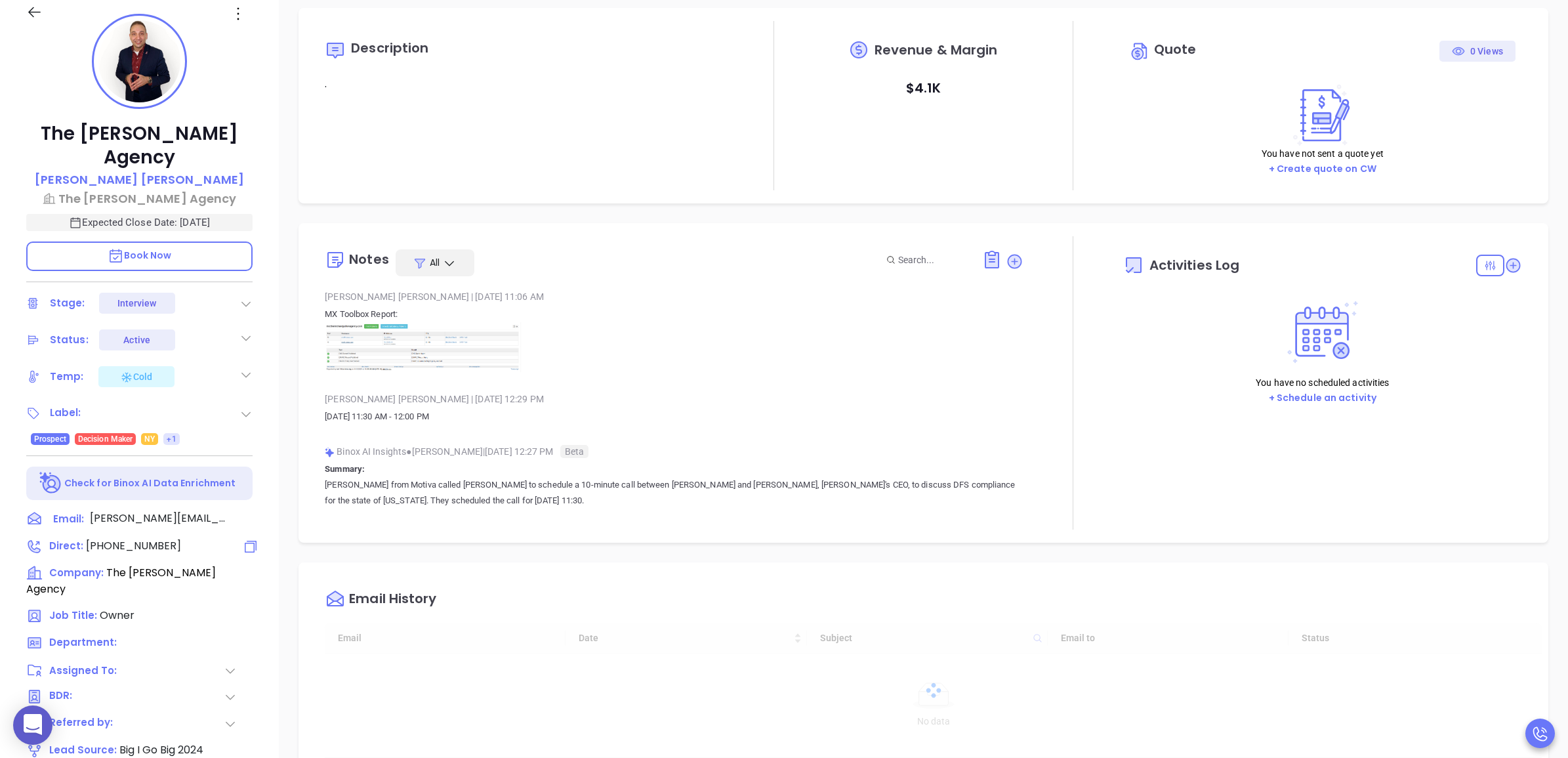
type input "[DATE]"
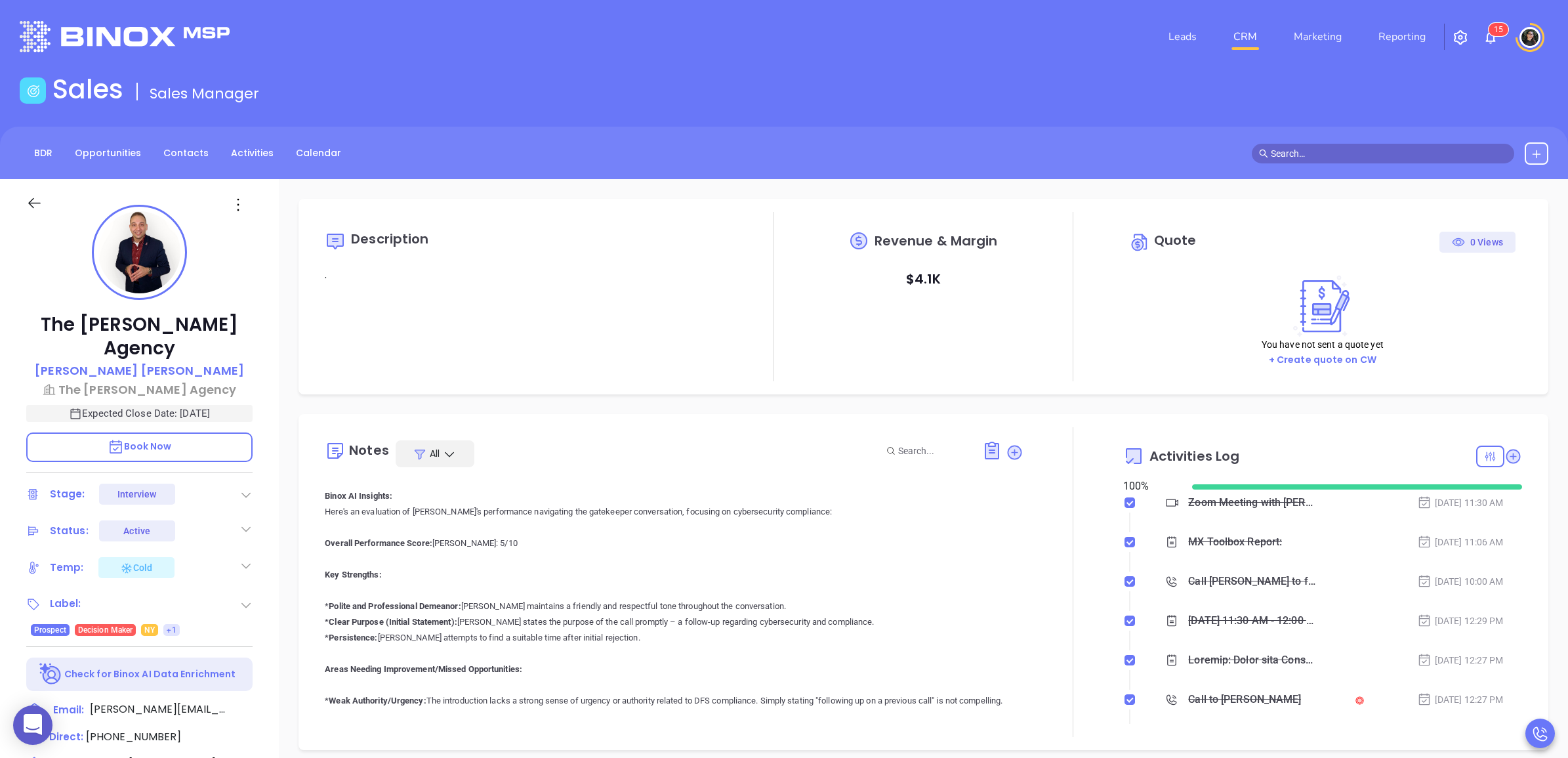
scroll to position [246, 0]
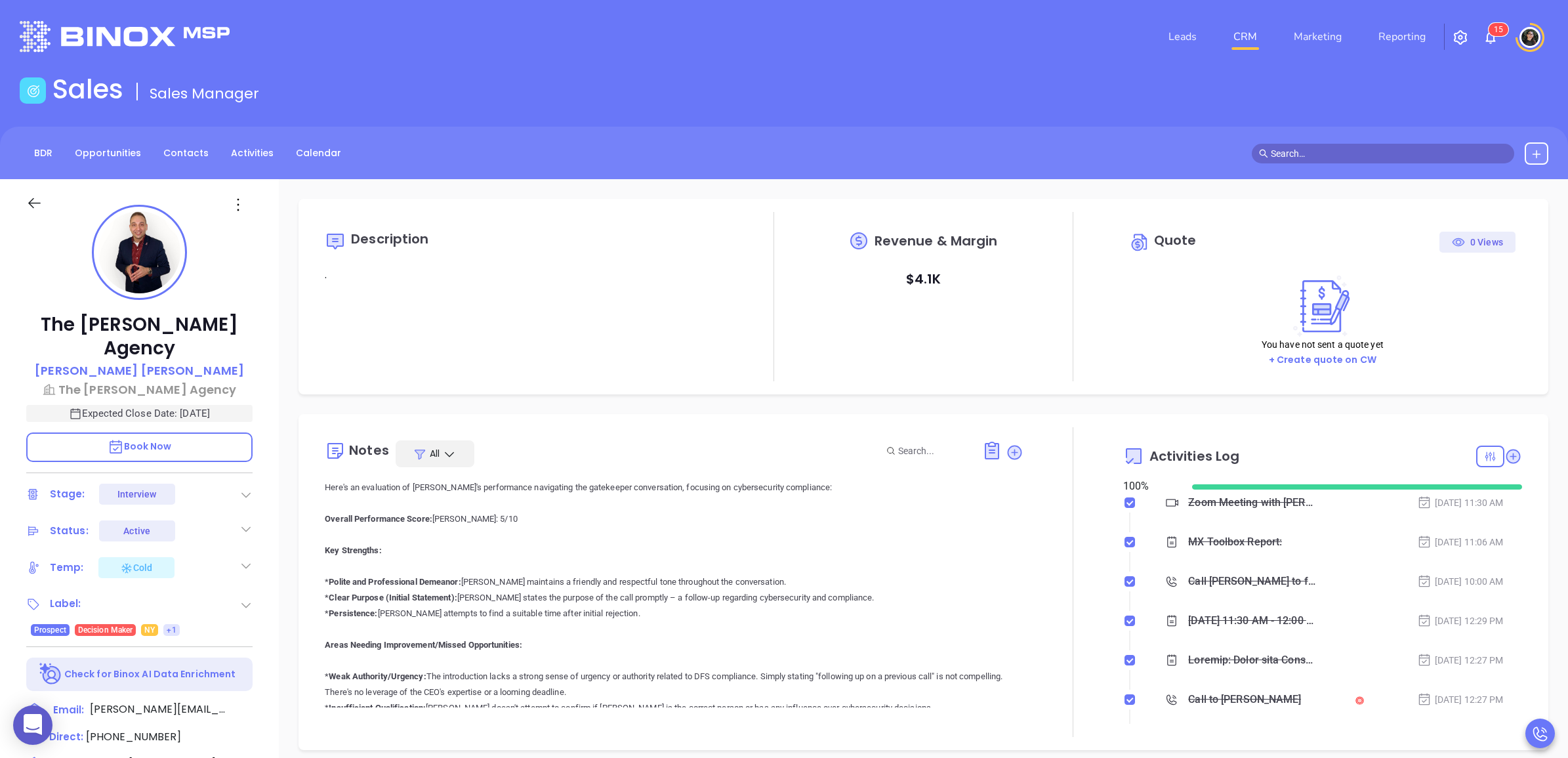
type input "[PERSON_NAME]"
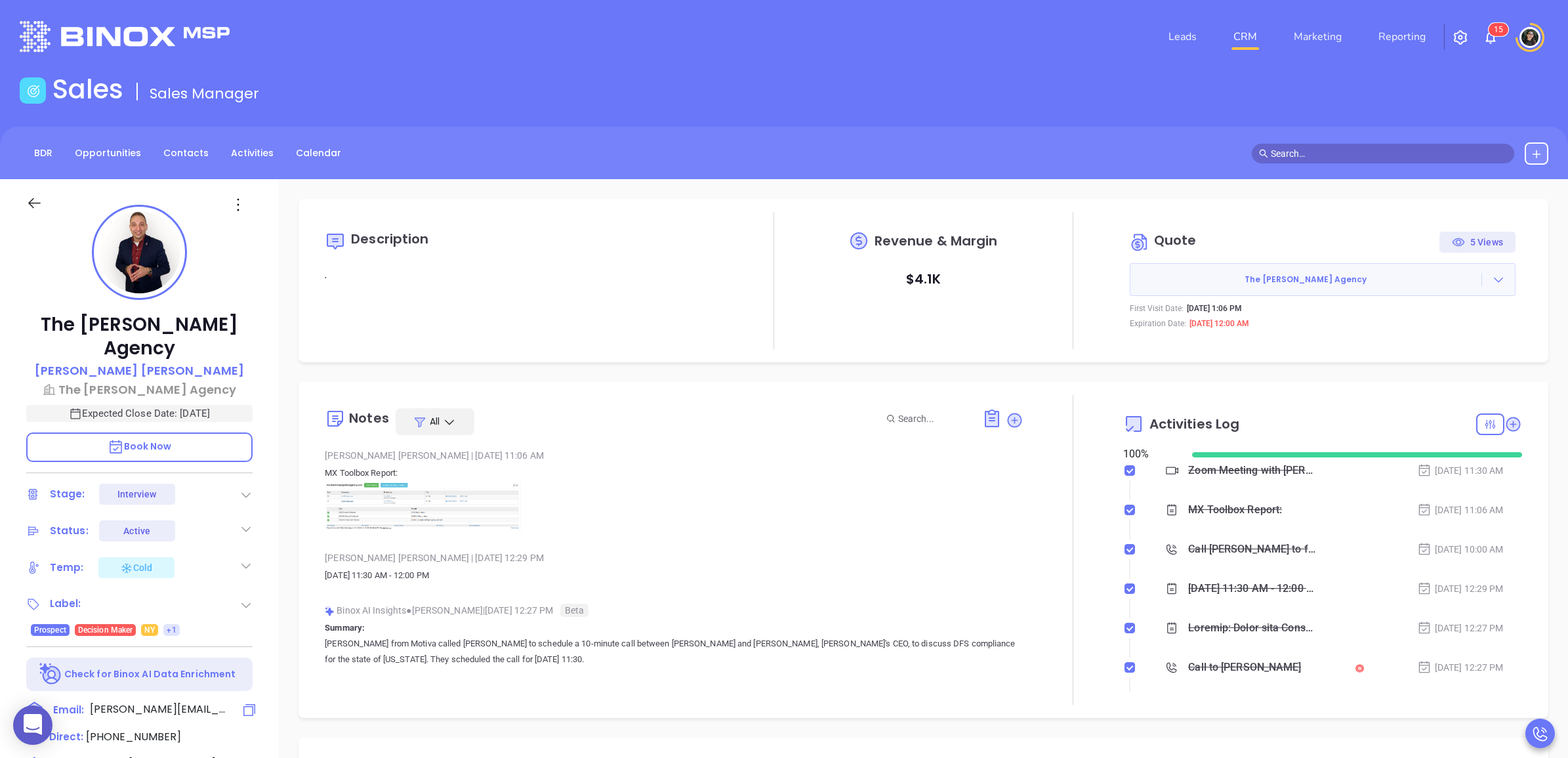
click at [248, 708] on icon at bounding box center [249, 709] width 15 height 15
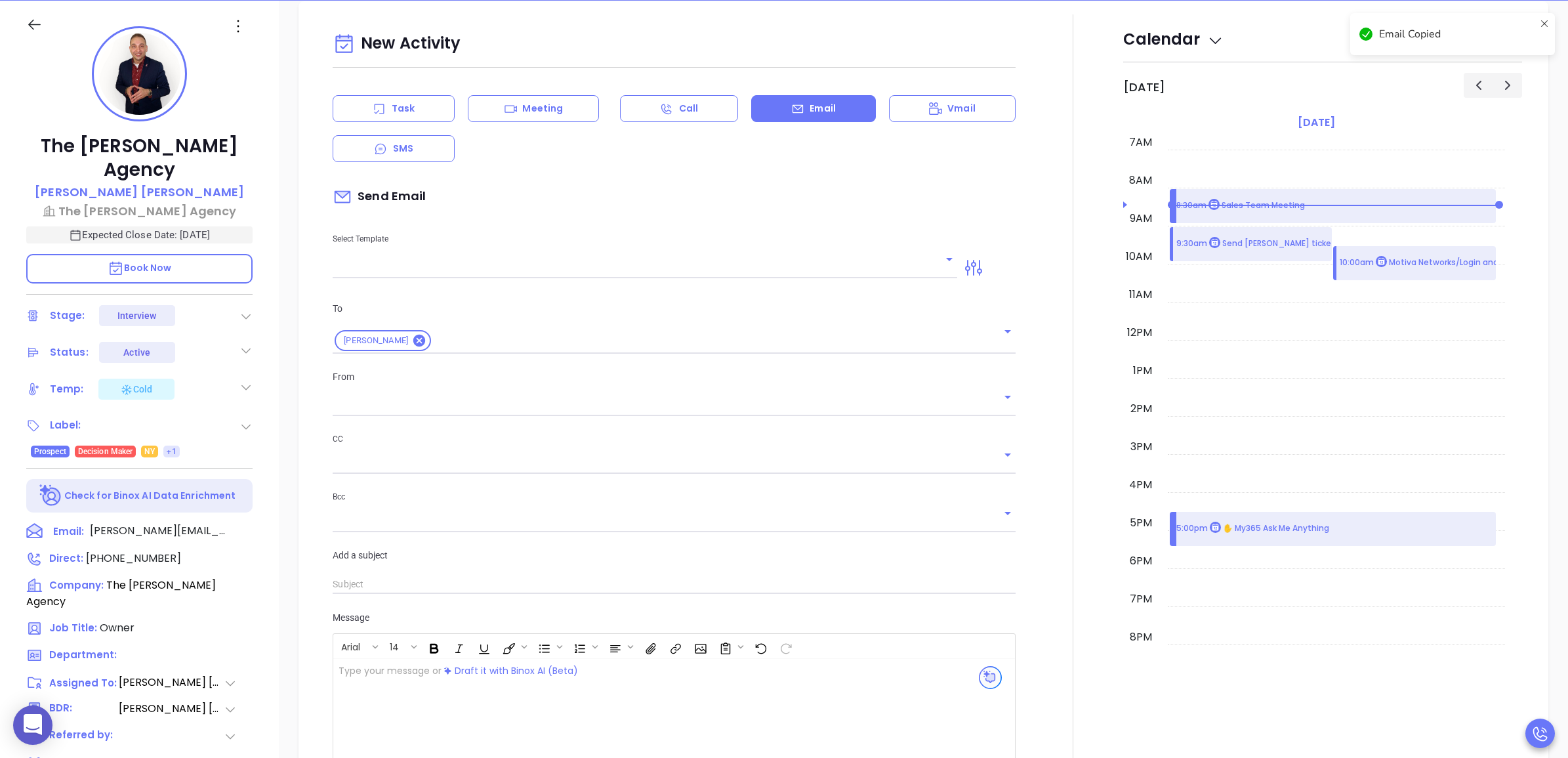
scroll to position [179, 0]
type input "[PERSON_NAME]"
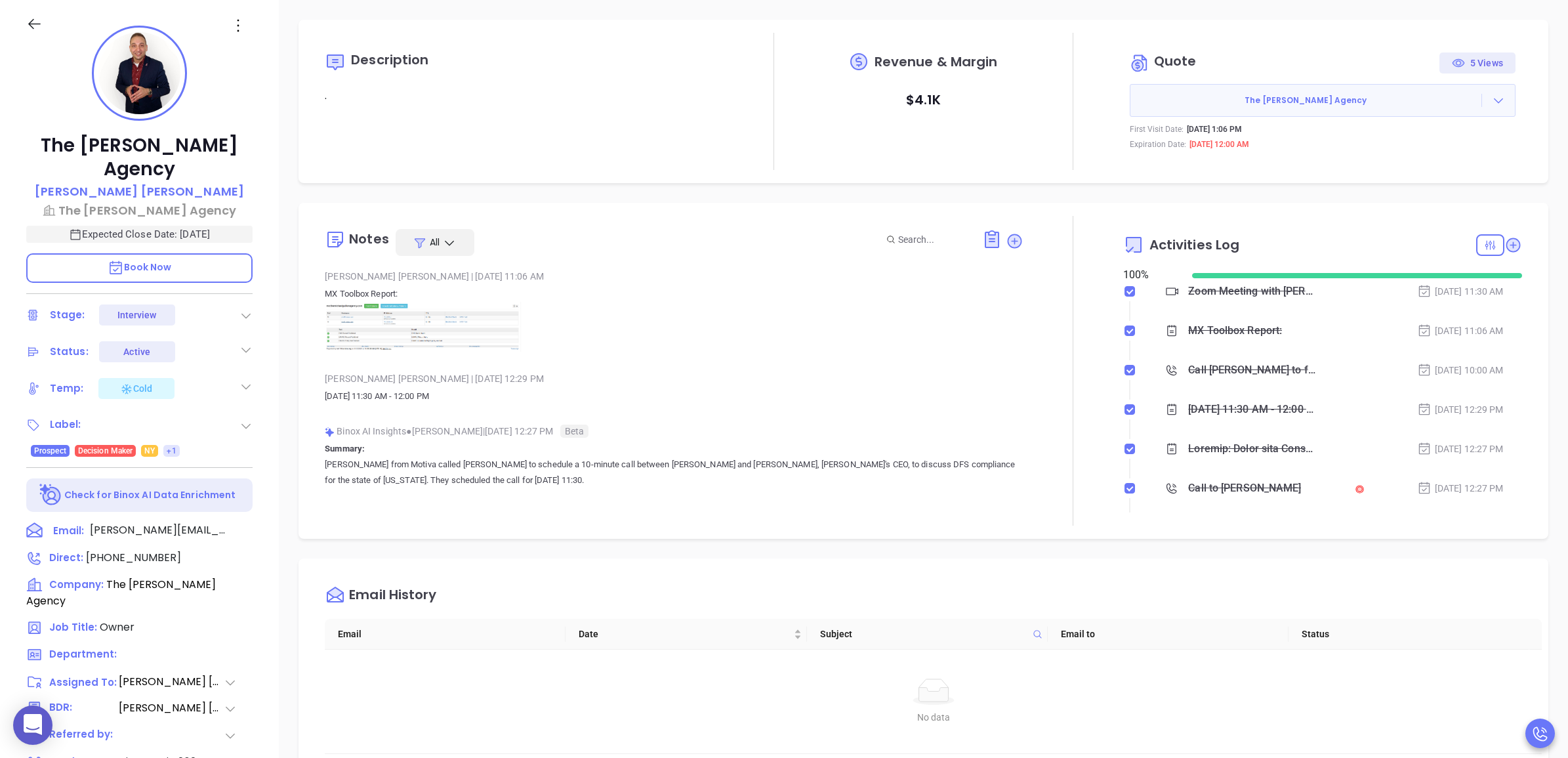
scroll to position [0, 0]
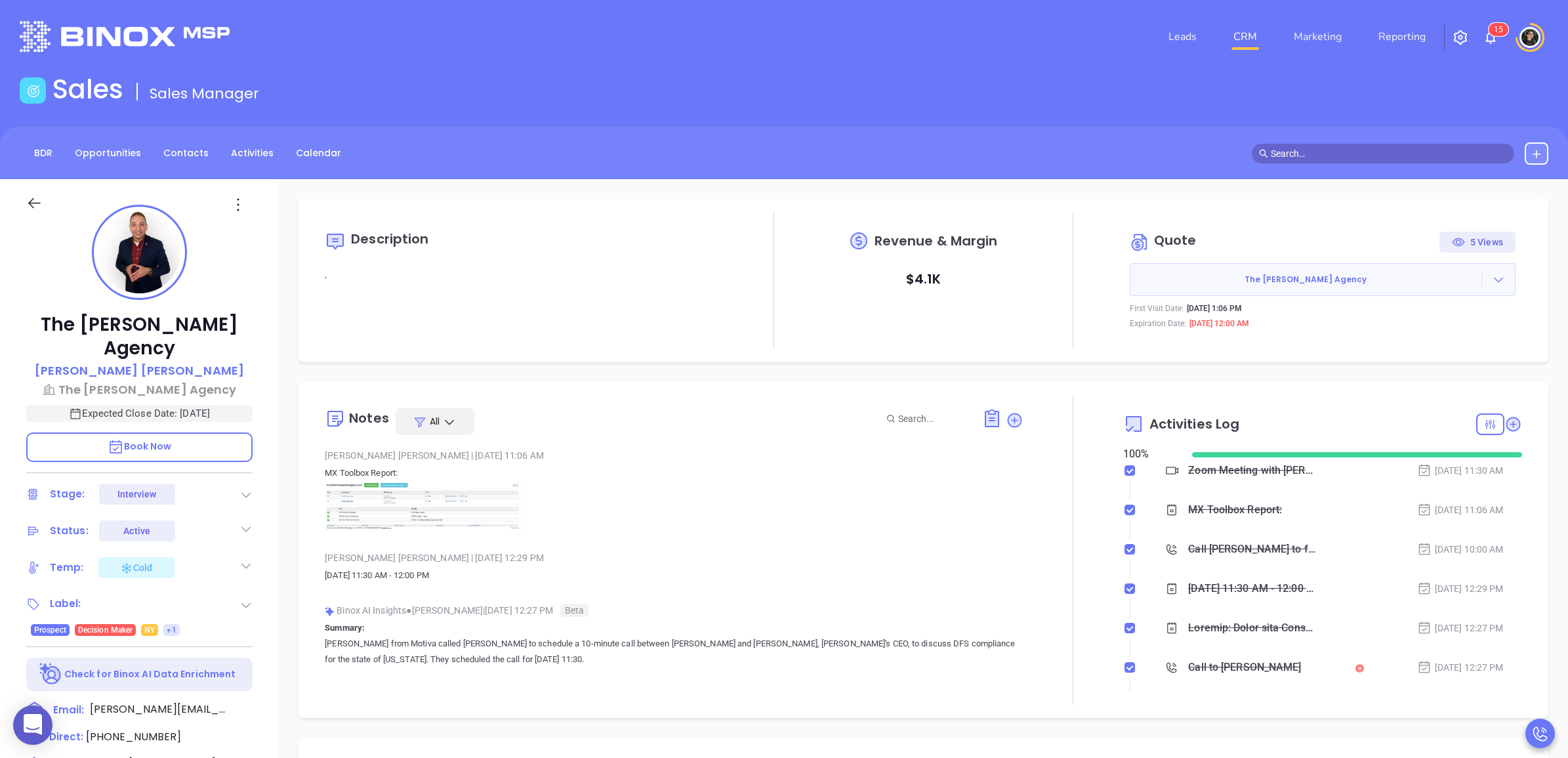
click at [1345, 149] on input "text" at bounding box center [1389, 153] width 236 height 15
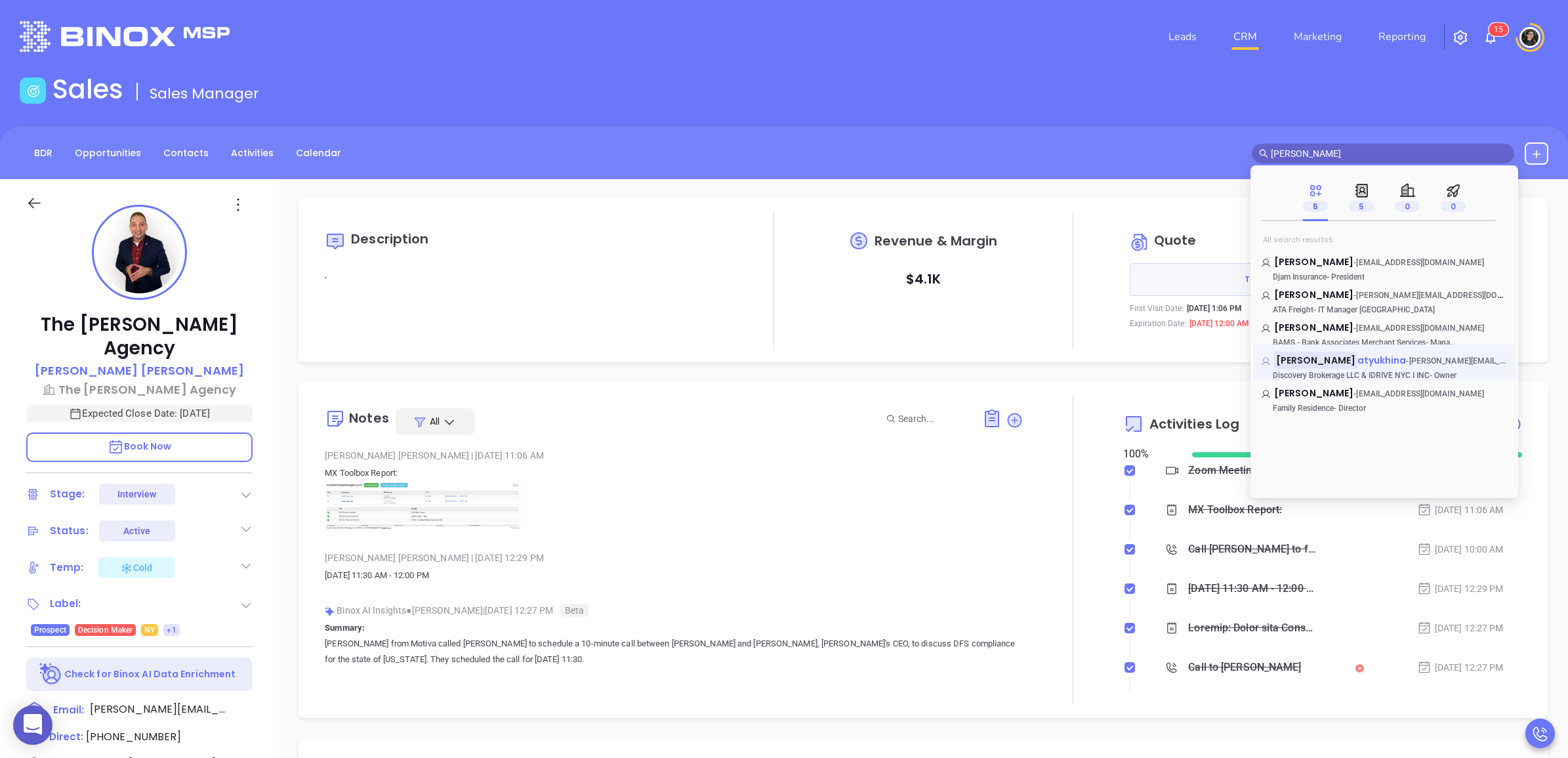
type input "[PERSON_NAME]"
click at [1358, 364] on span "atyukhina" at bounding box center [1382, 360] width 50 height 13
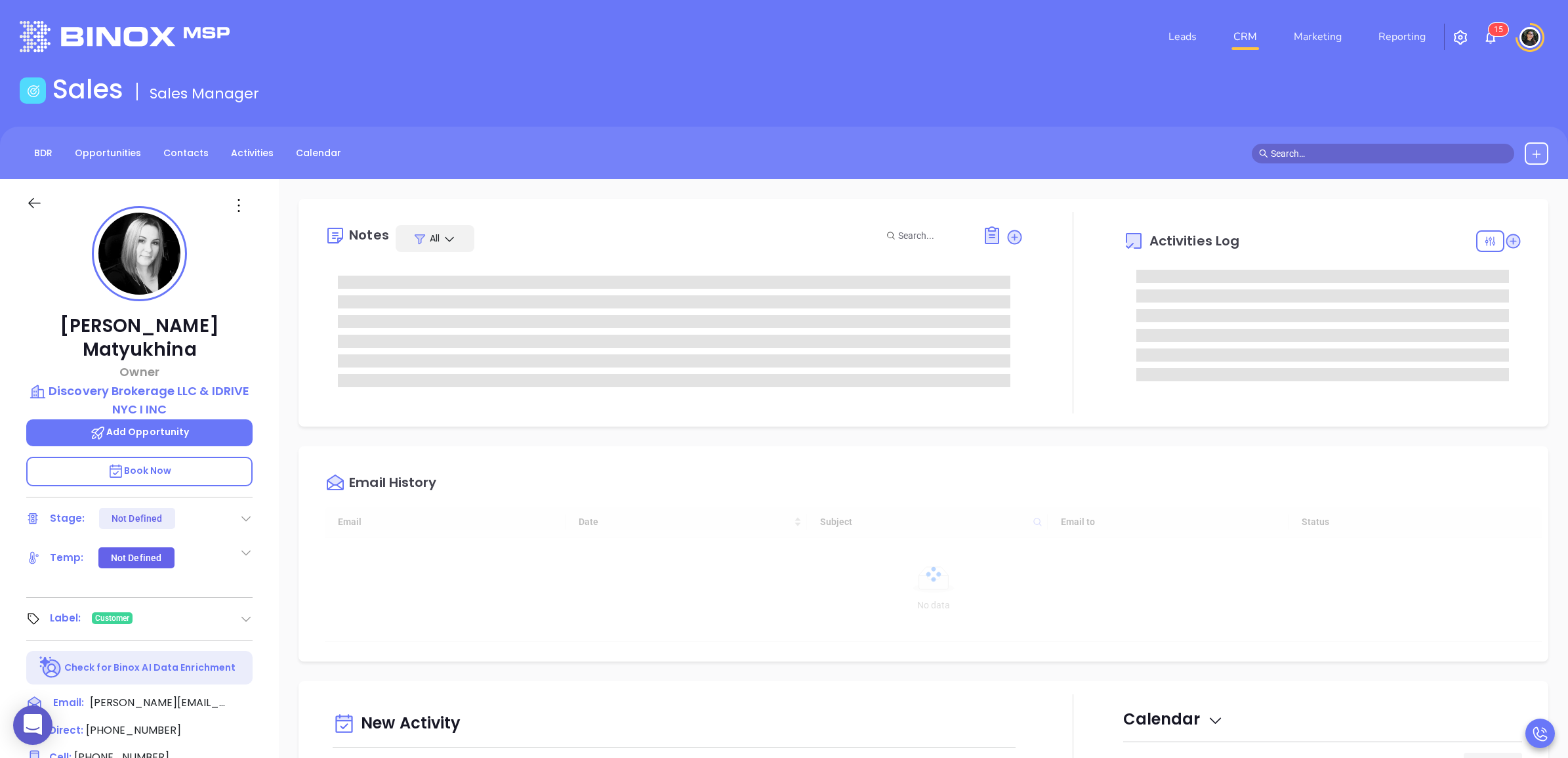
scroll to position [305, 0]
type input "[PERSON_NAME]"
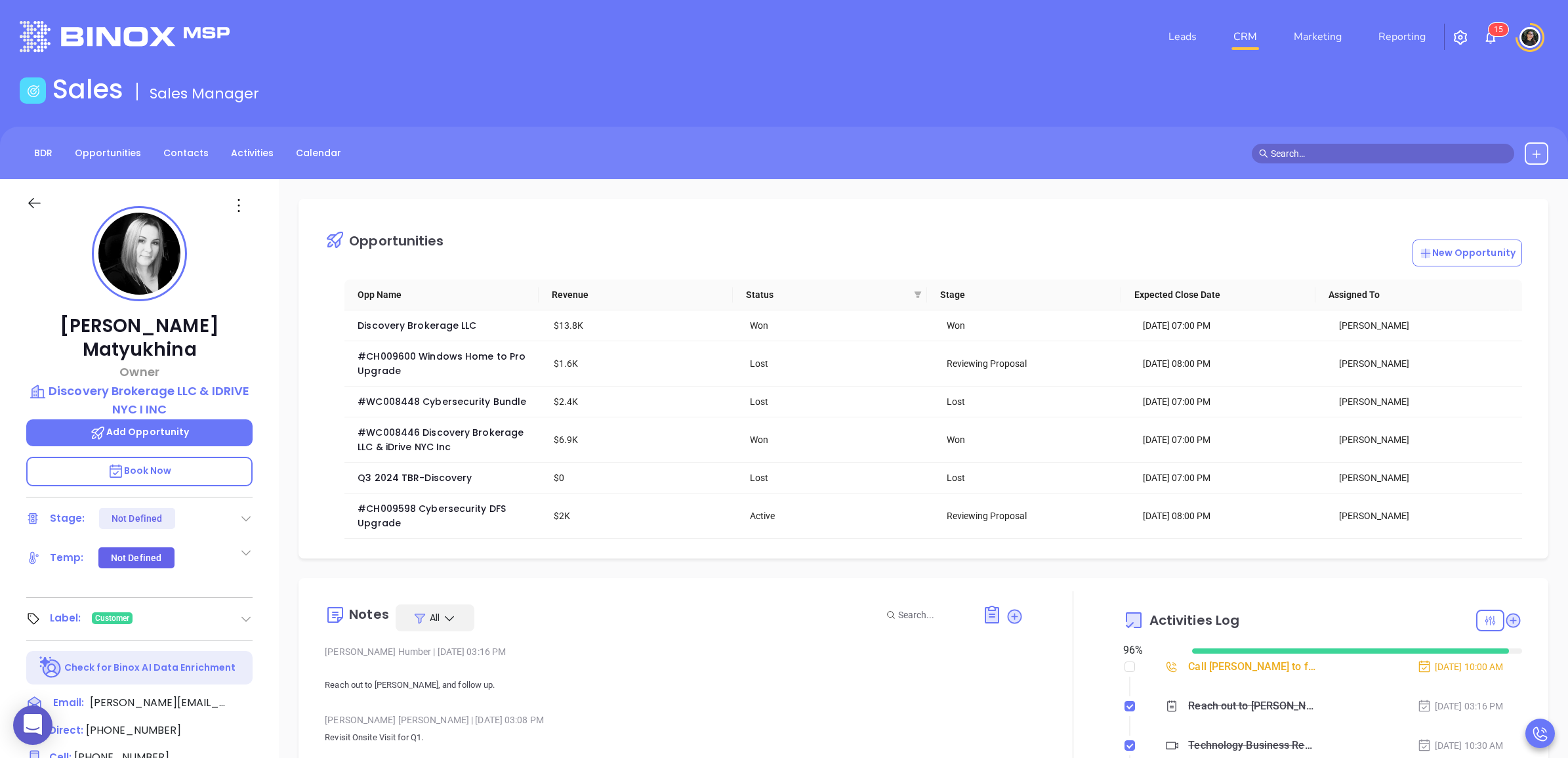
click at [1201, 115] on main "Sales Sales Manager BDR Opportunities Contacts Activities Calendar Call Now Cal…" at bounding box center [784, 601] width 1568 height 1053
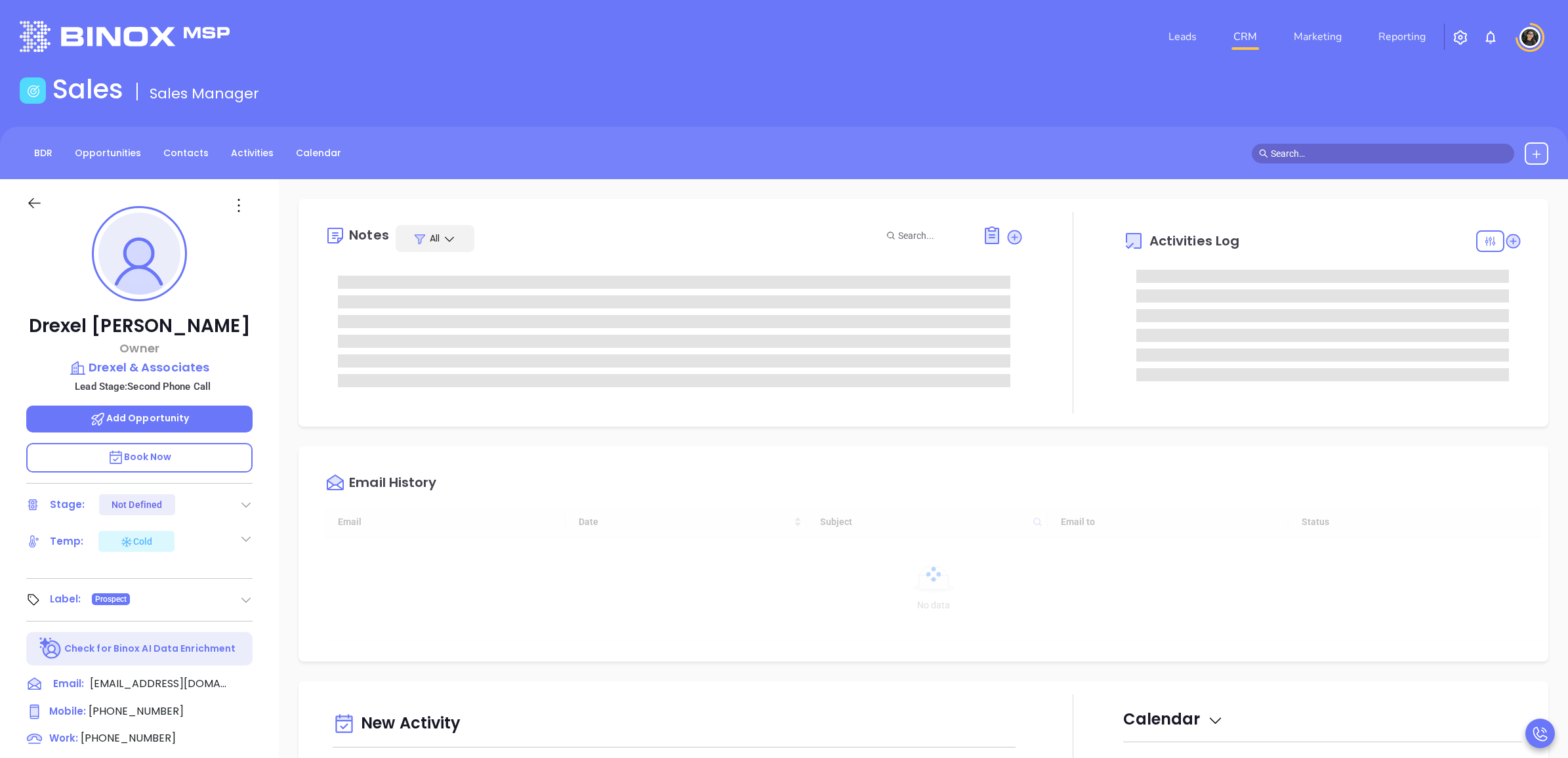
type input "[DATE]"
type input "[PERSON_NAME]"
click at [519, 60] on header "Leads CRM Marketing Reporting 1 5 Financial Leads Leads" at bounding box center [784, 37] width 1529 height 74
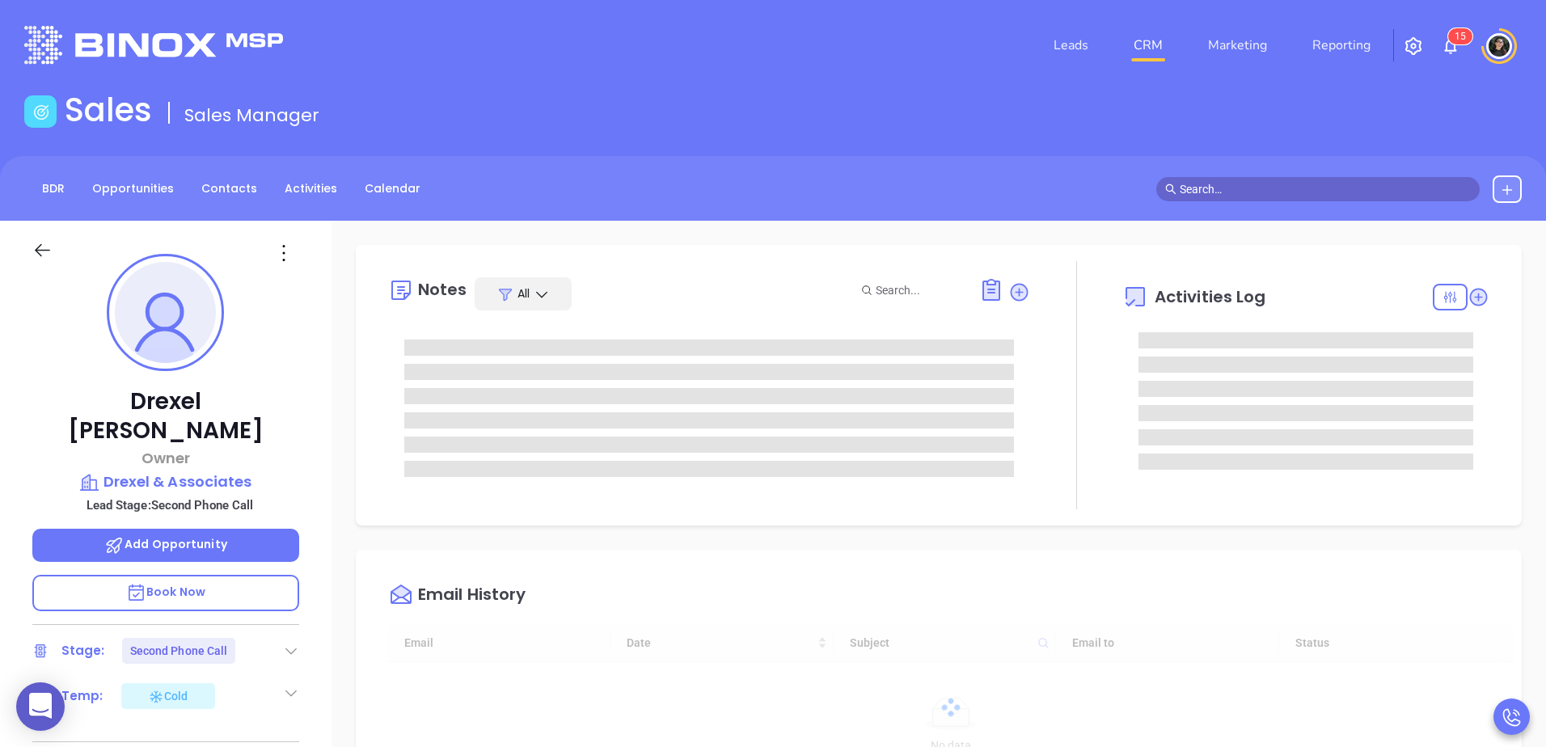
type input "[PERSON_NAME]"
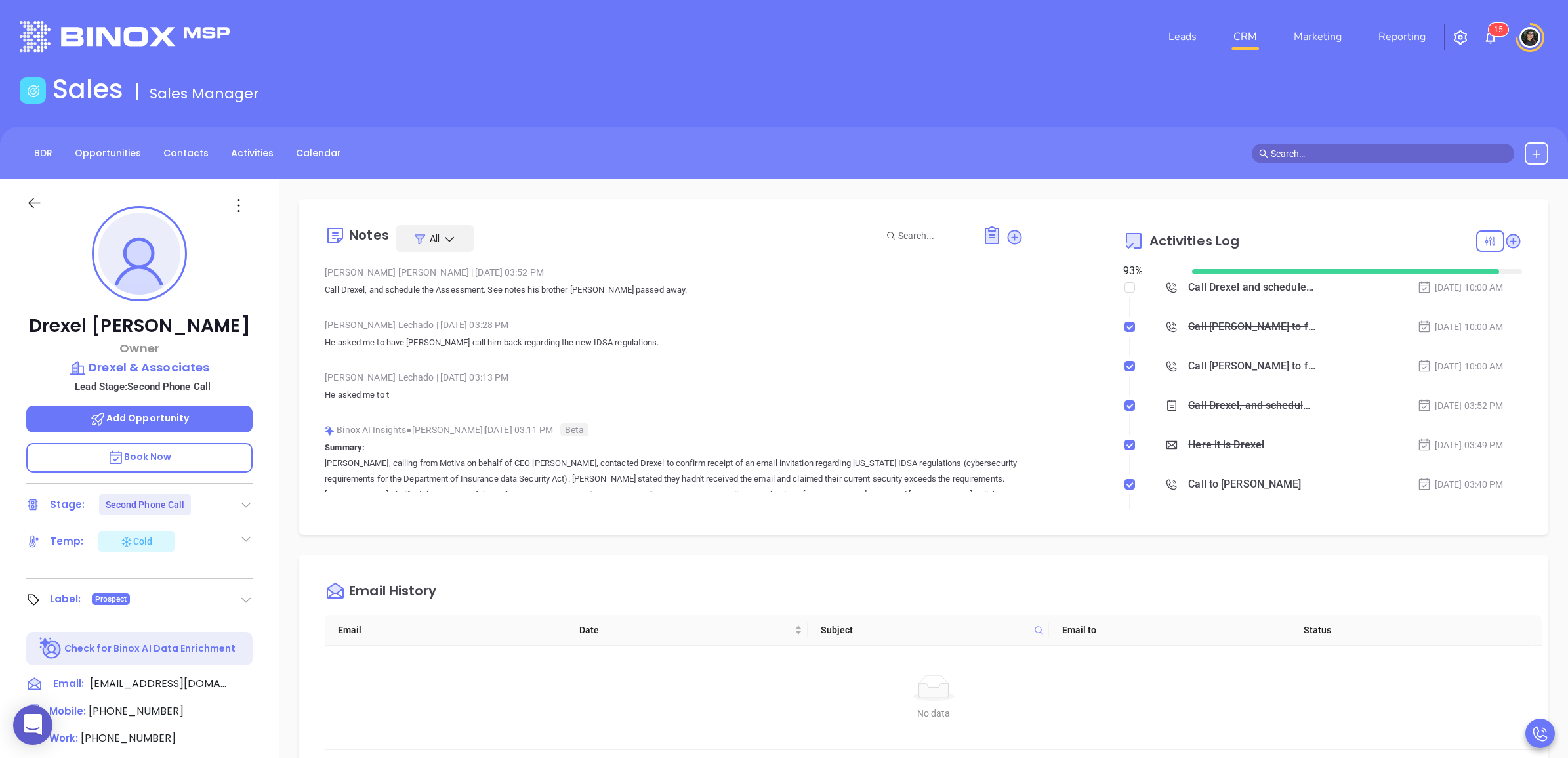
scroll to position [267, 0]
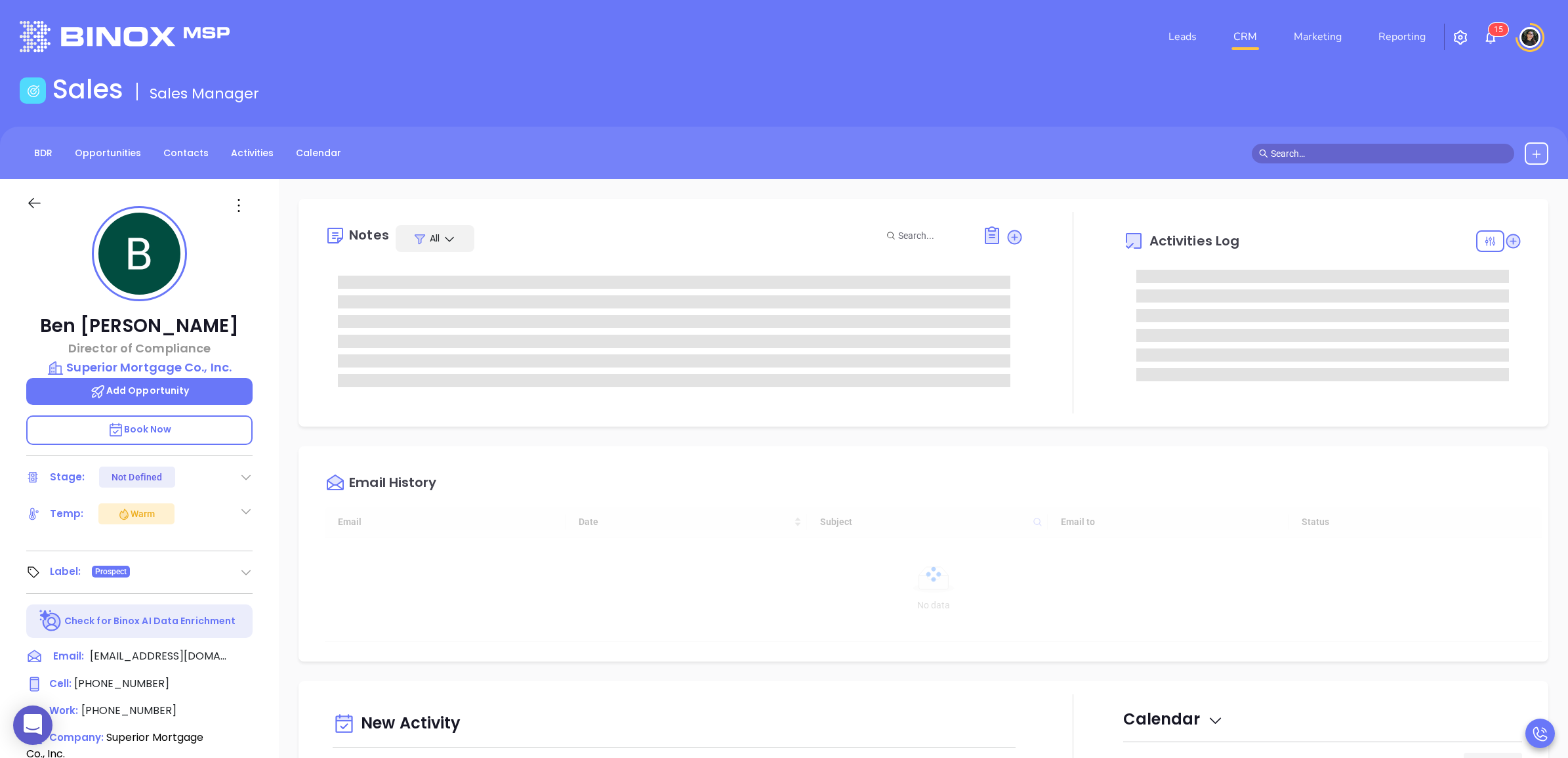
type input "[DATE]"
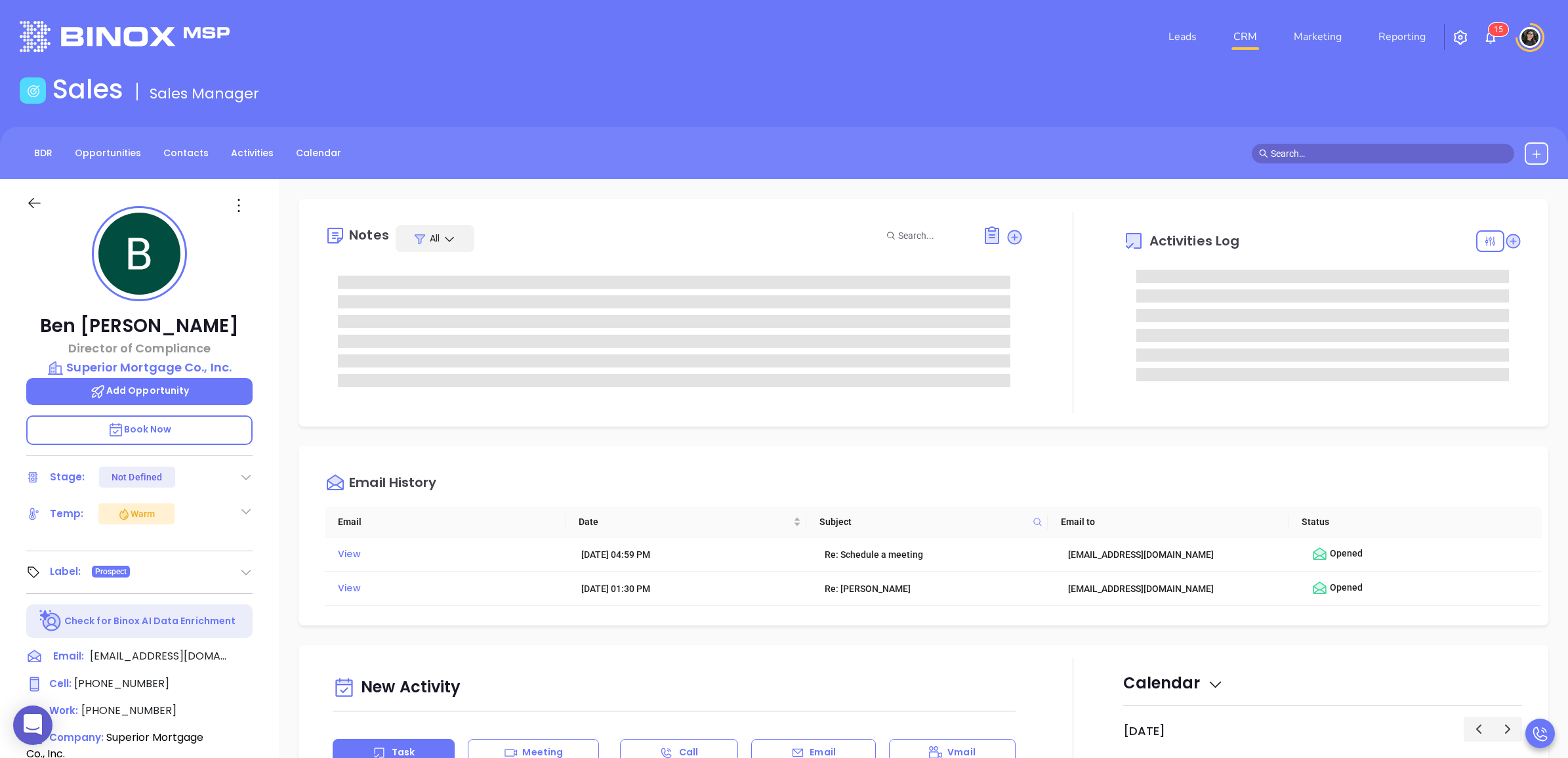
type input "[PERSON_NAME]"
